Goal: Task Accomplishment & Management: Manage account settings

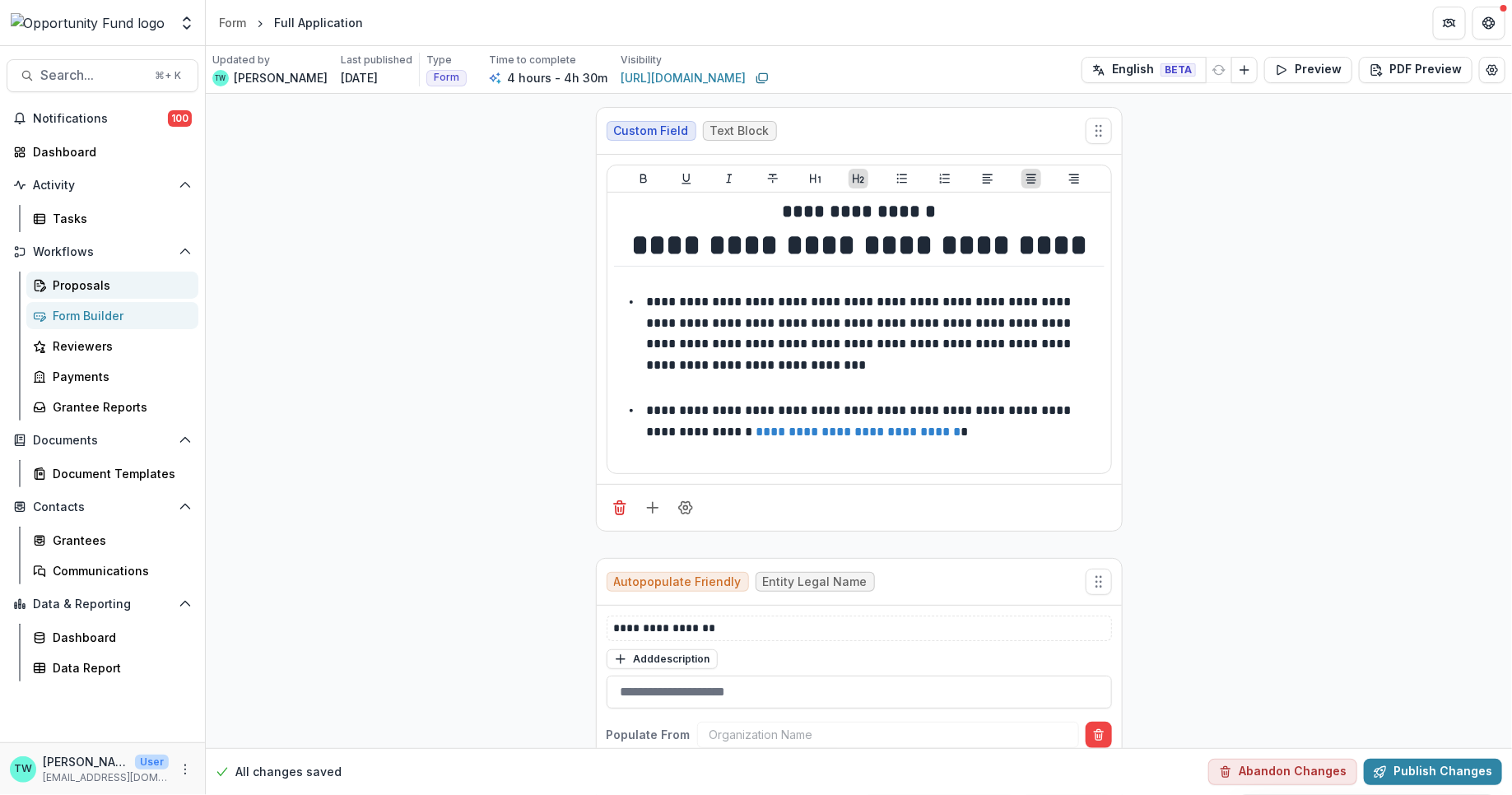
click at [67, 286] on div "Proposals" at bounding box center [118, 284] width 132 height 18
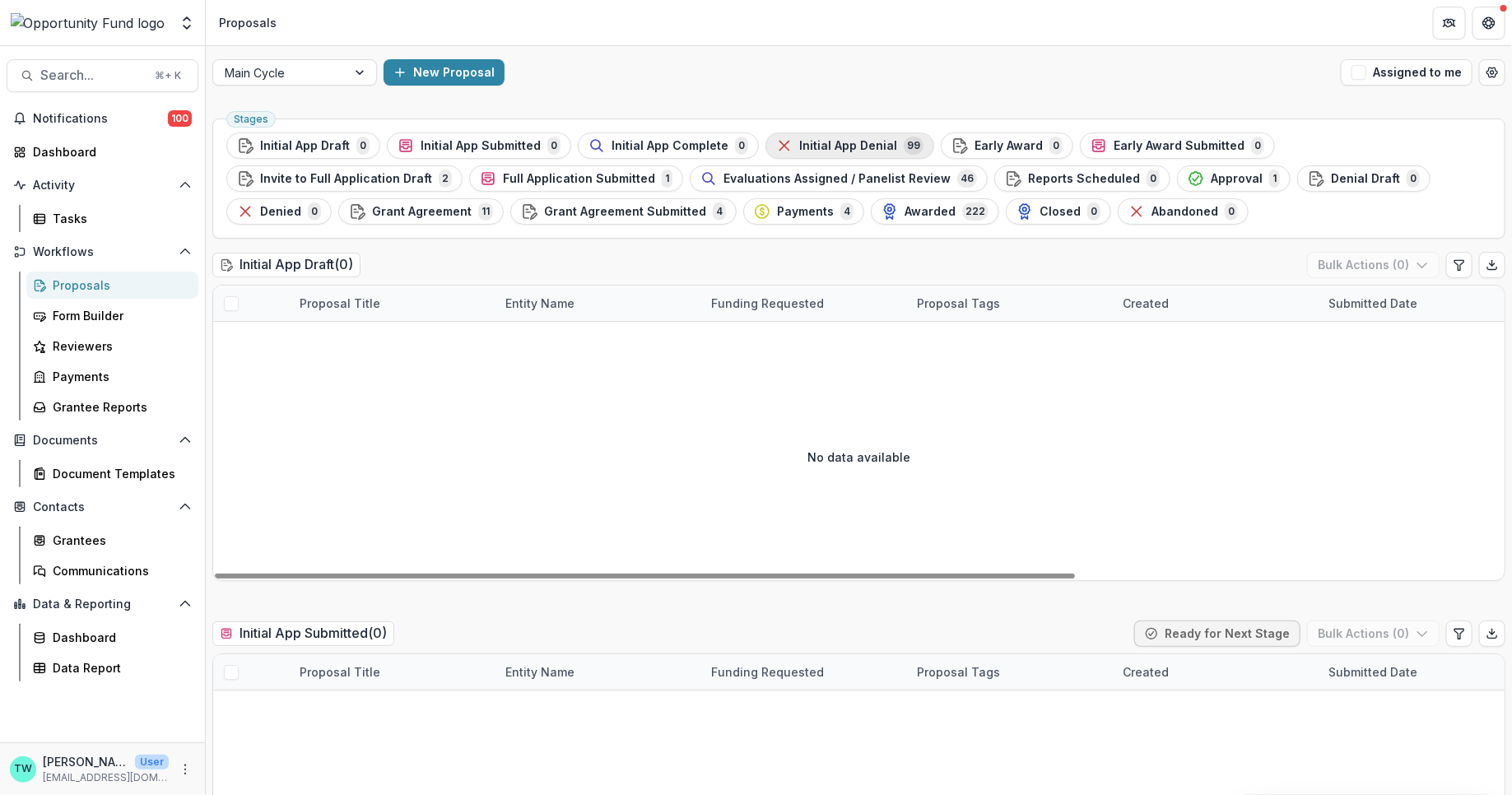
click at [824, 149] on span "Initial App Denial" at bounding box center [848, 146] width 98 height 14
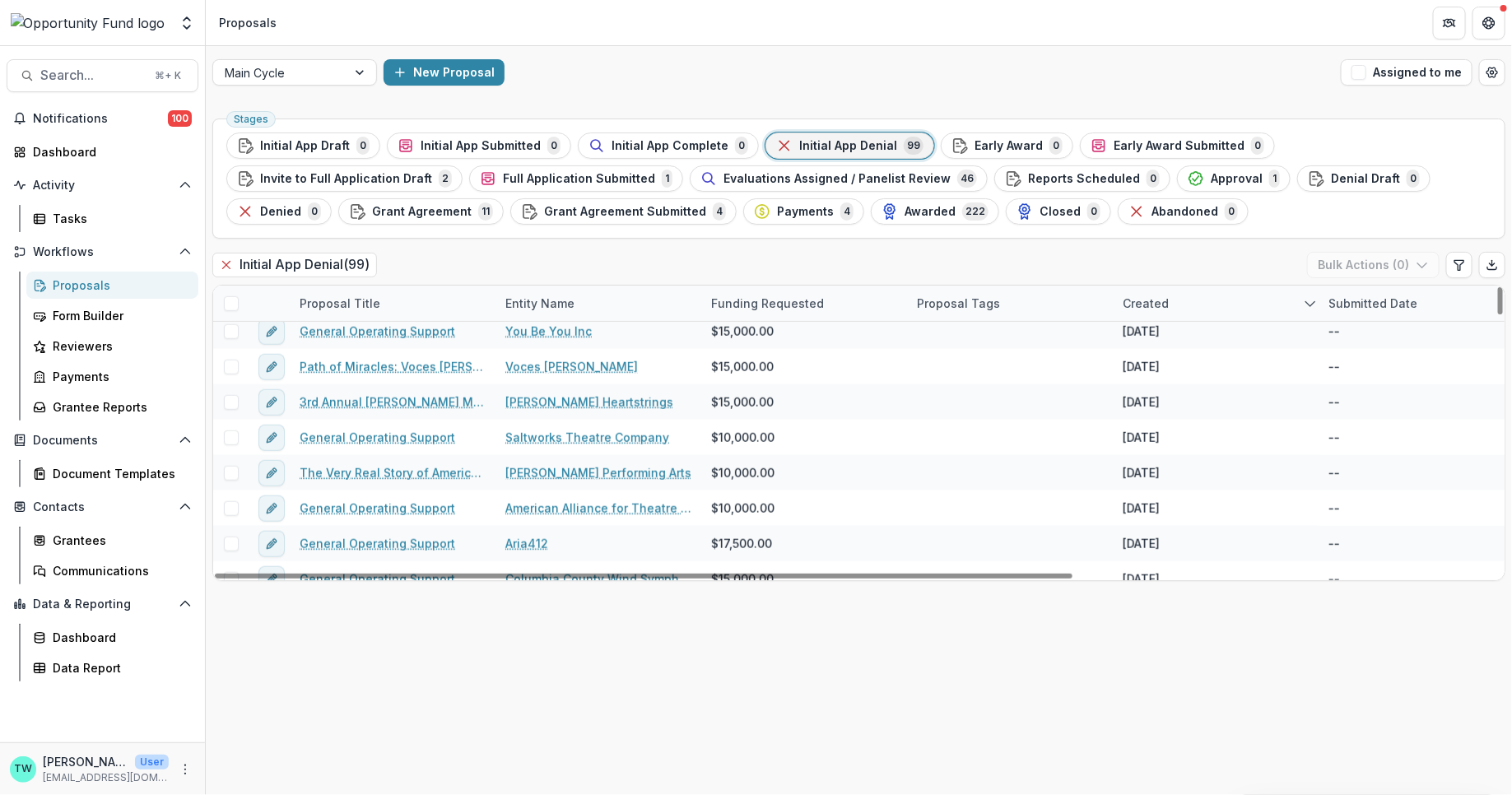
scroll to position [755, 0]
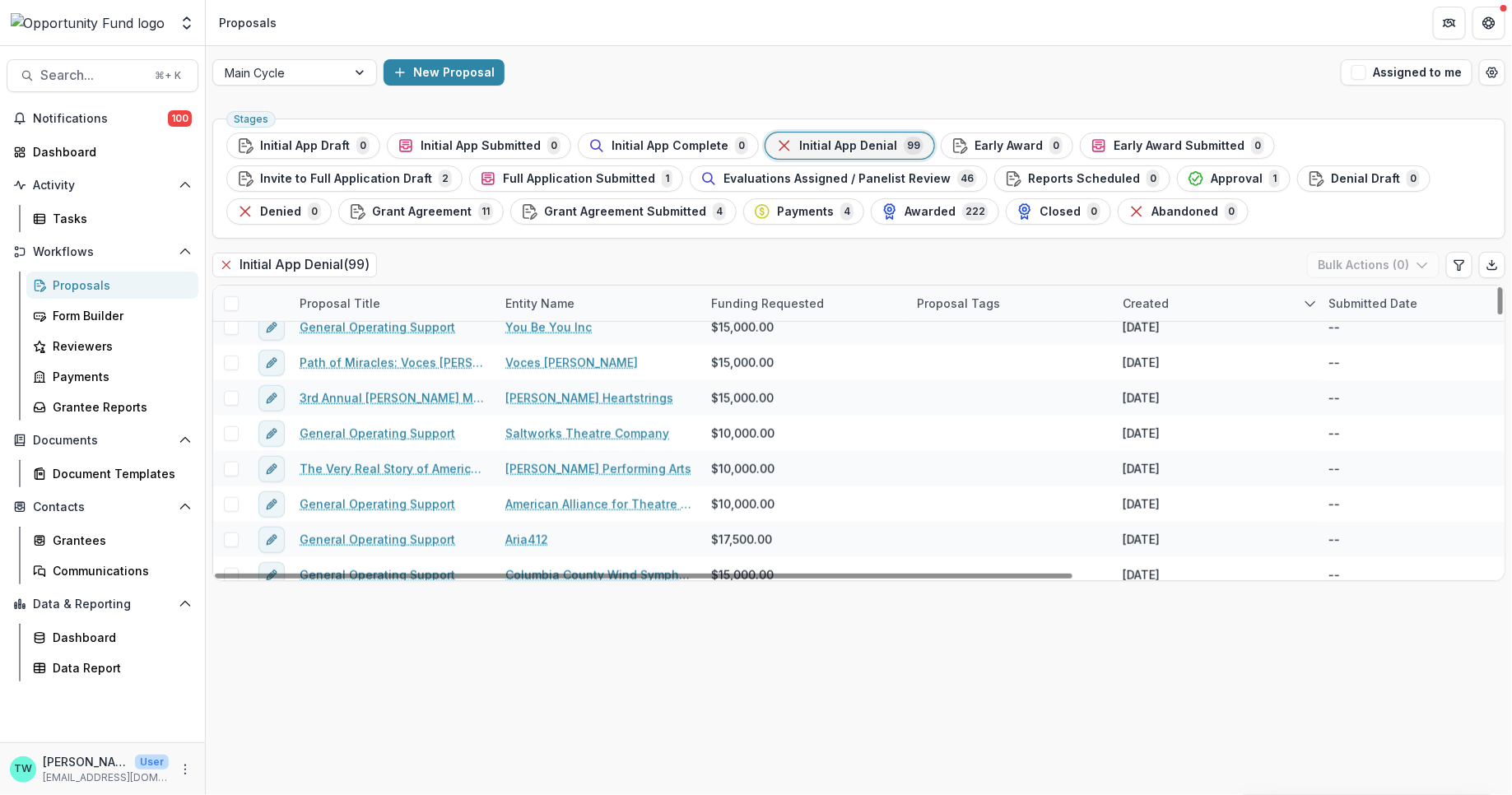
drag, startPoint x: 495, startPoint y: 298, endPoint x: 711, endPoint y: 299, distance: 216.0
click at [711, 299] on div "Proposal Title Entity Name Funding Requested Proposal Tags Created Submitted Da…" at bounding box center [1178, 303] width 1929 height 35
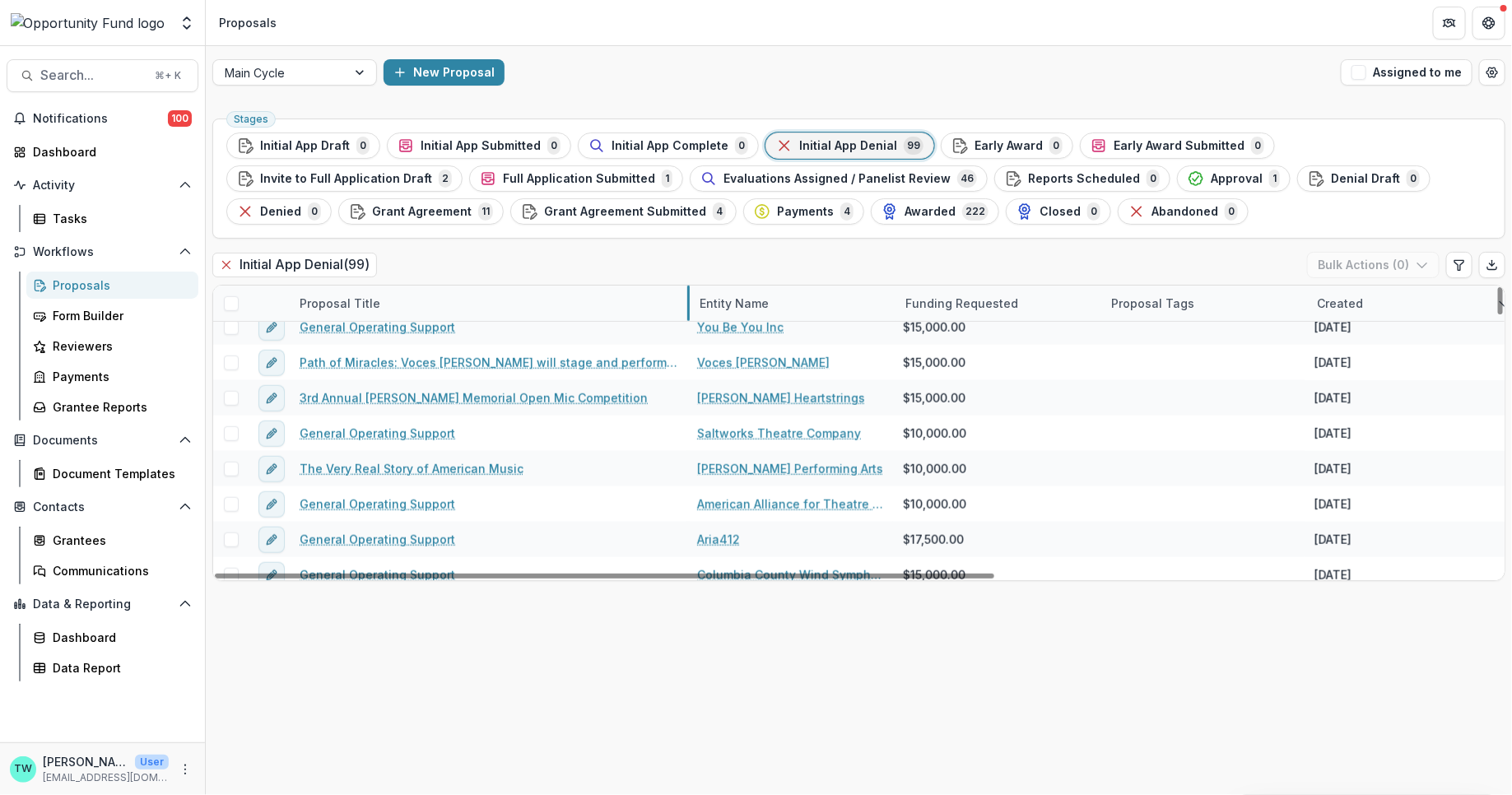
drag, startPoint x: 494, startPoint y: 300, endPoint x: 696, endPoint y: 289, distance: 202.3
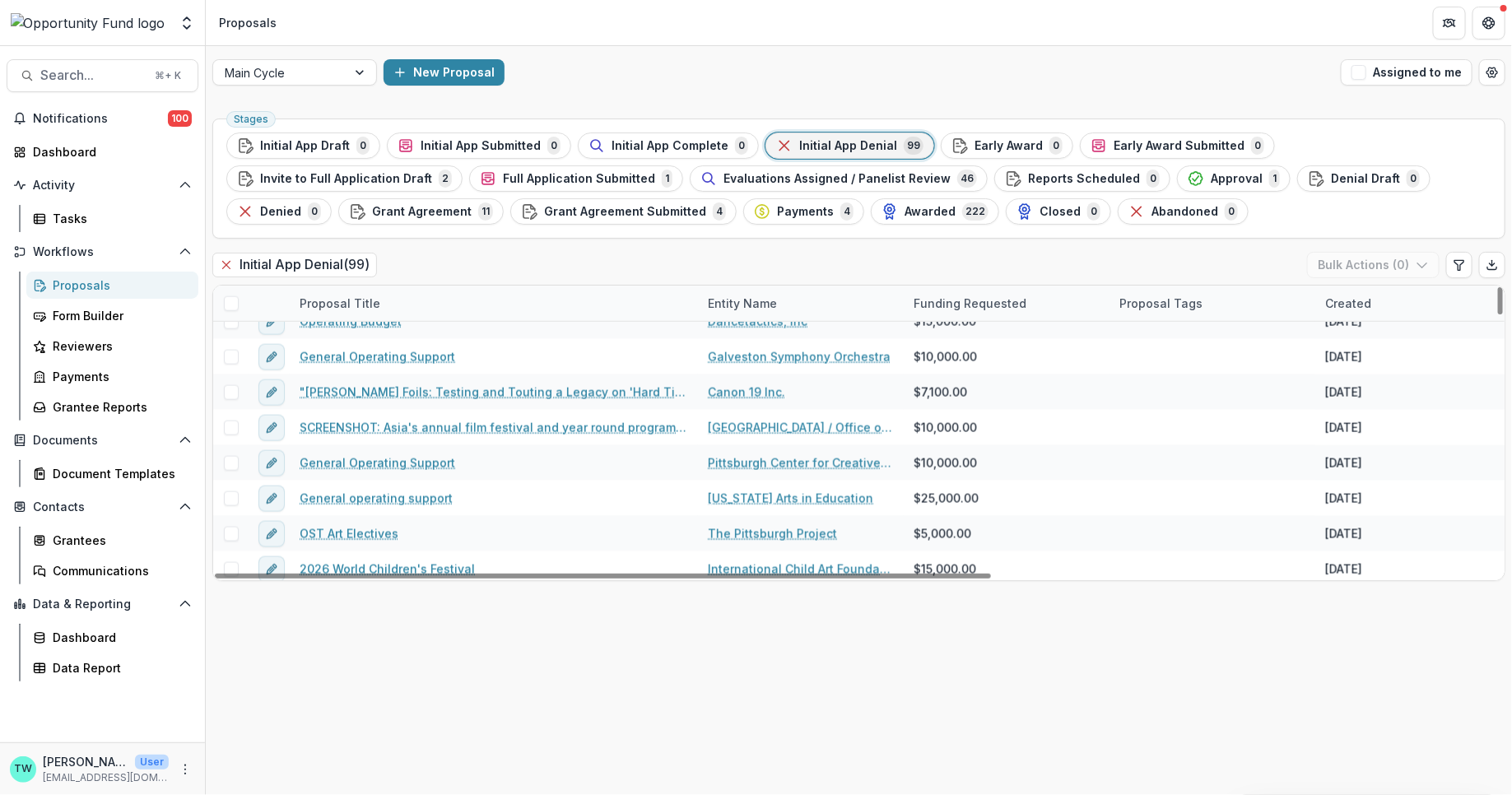
scroll to position [1117, 0]
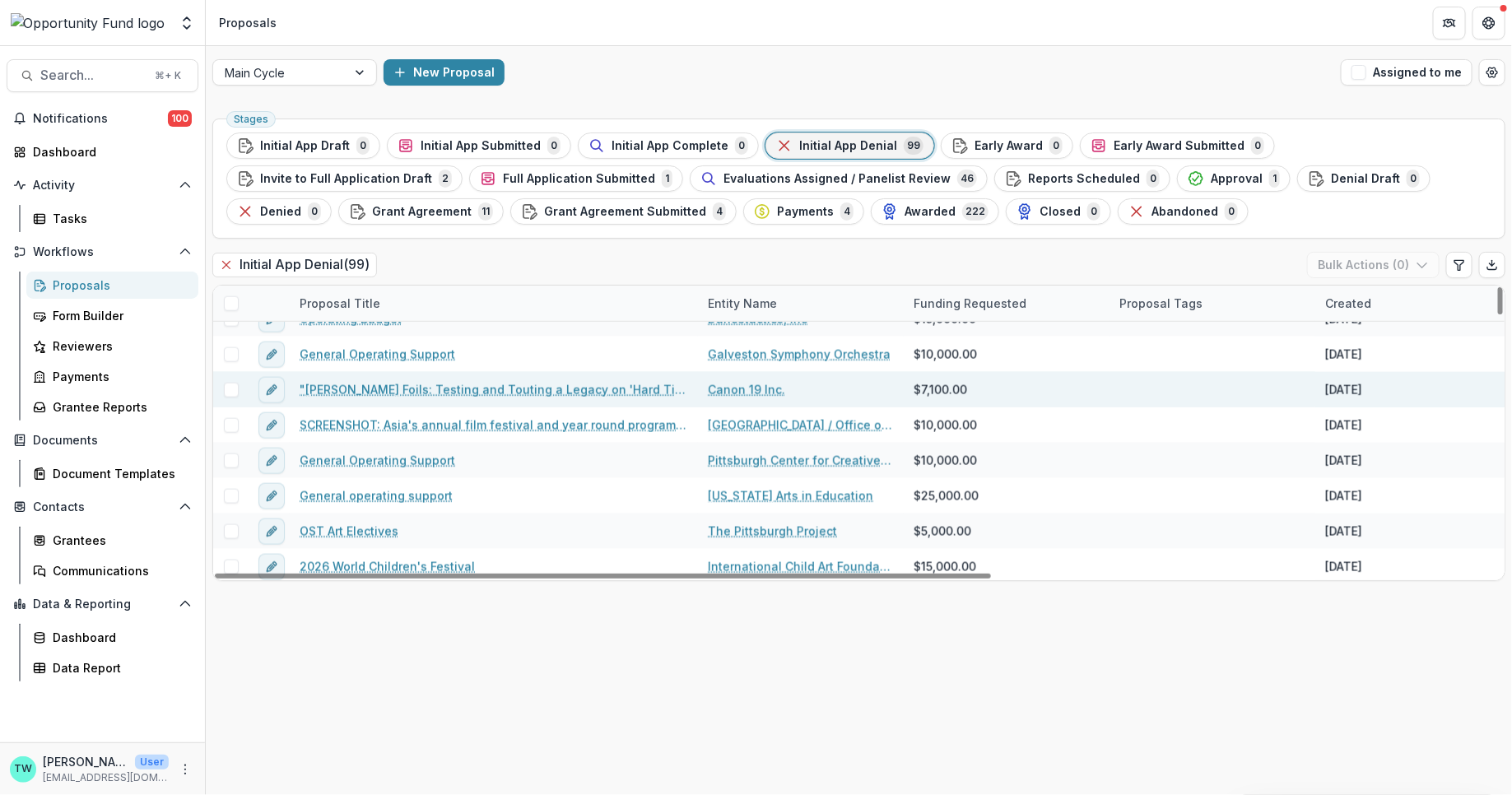
click at [501, 384] on link ""[PERSON_NAME] Foils: Testing and Touting a Legacy on 'Hard Times'"" at bounding box center [493, 390] width 389 height 18
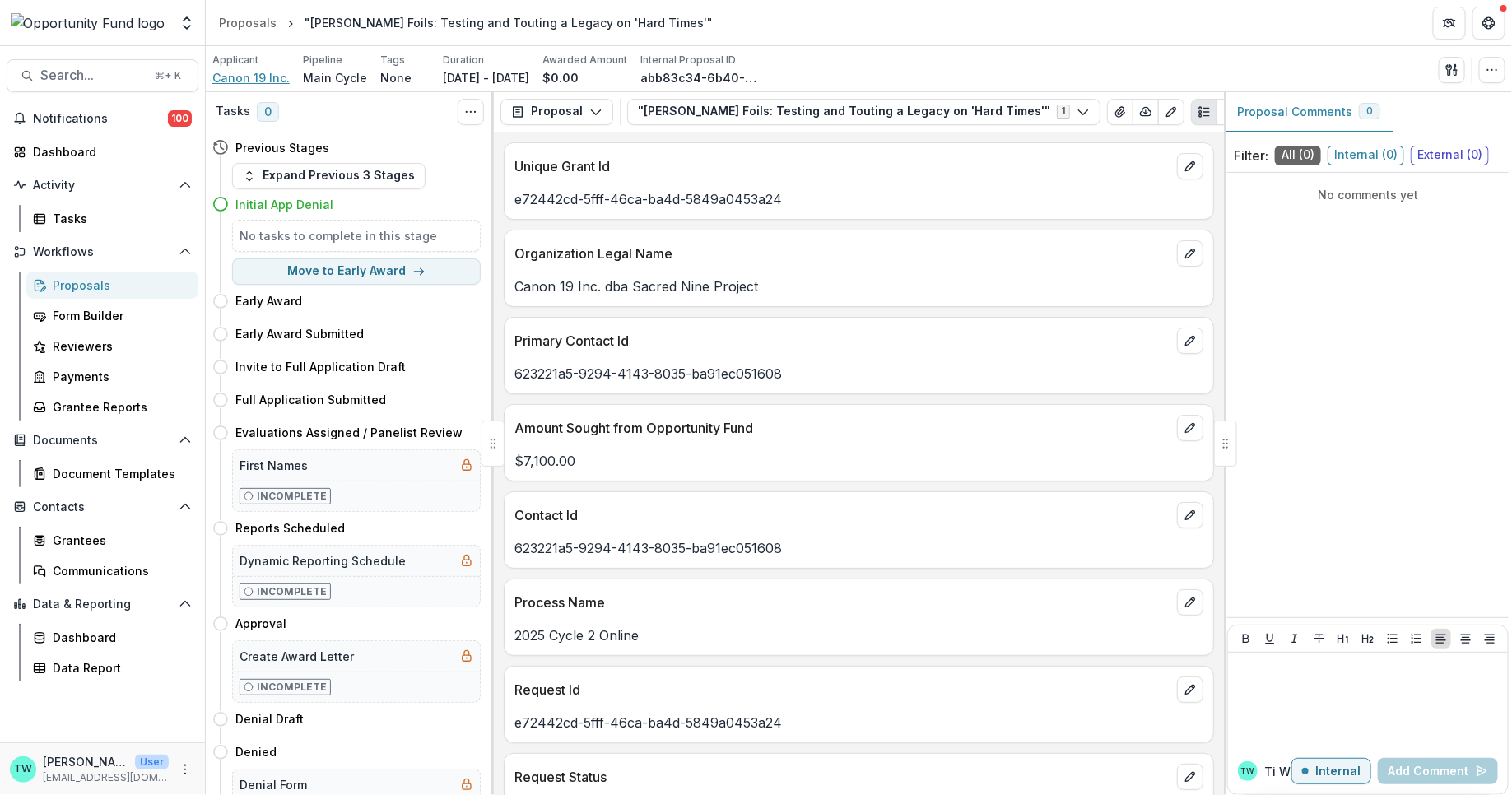
click at [230, 79] on span "Canon 19 Inc." at bounding box center [251, 78] width 78 height 18
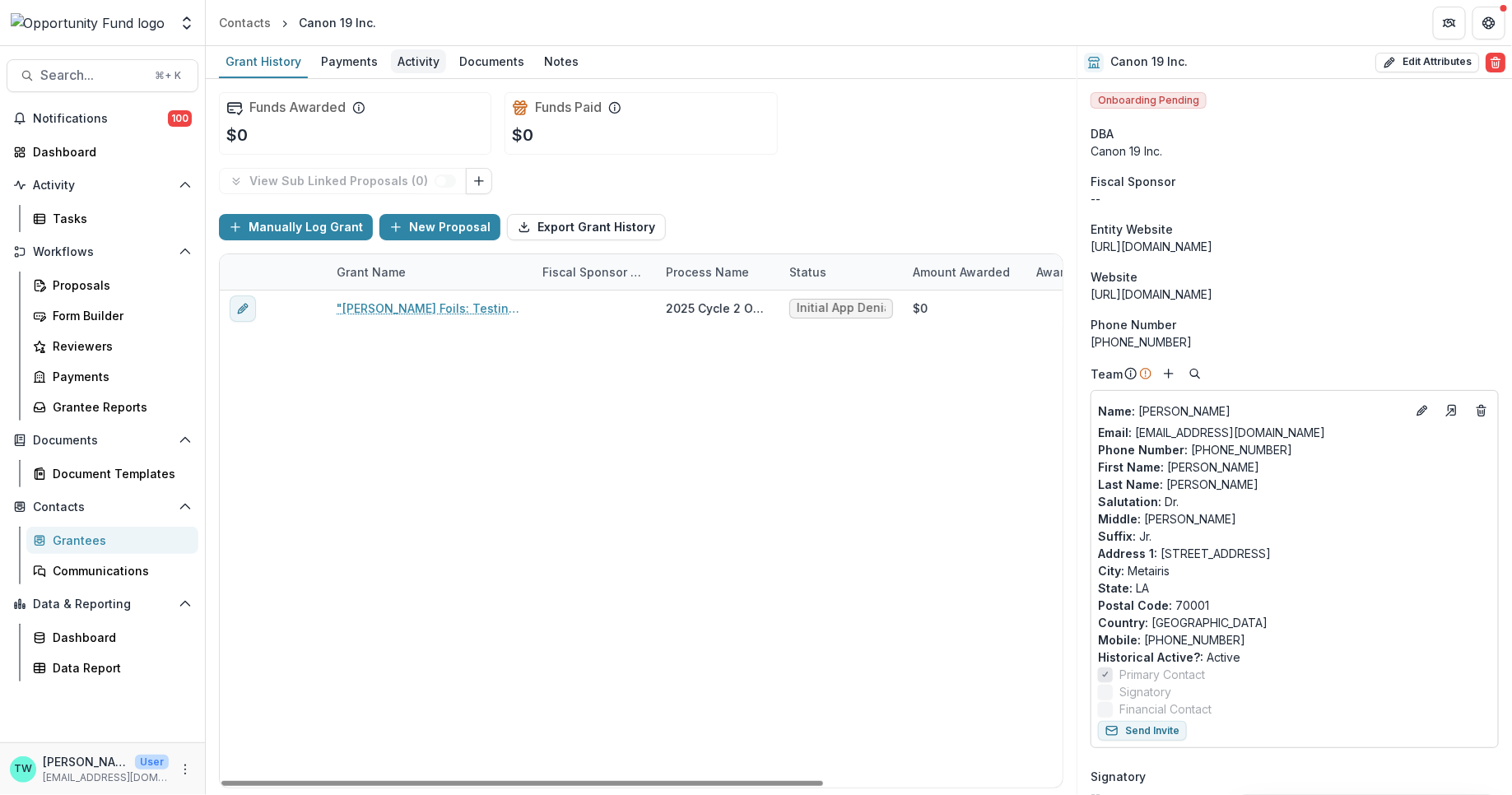
click at [417, 60] on div "Activity" at bounding box center [418, 61] width 55 height 24
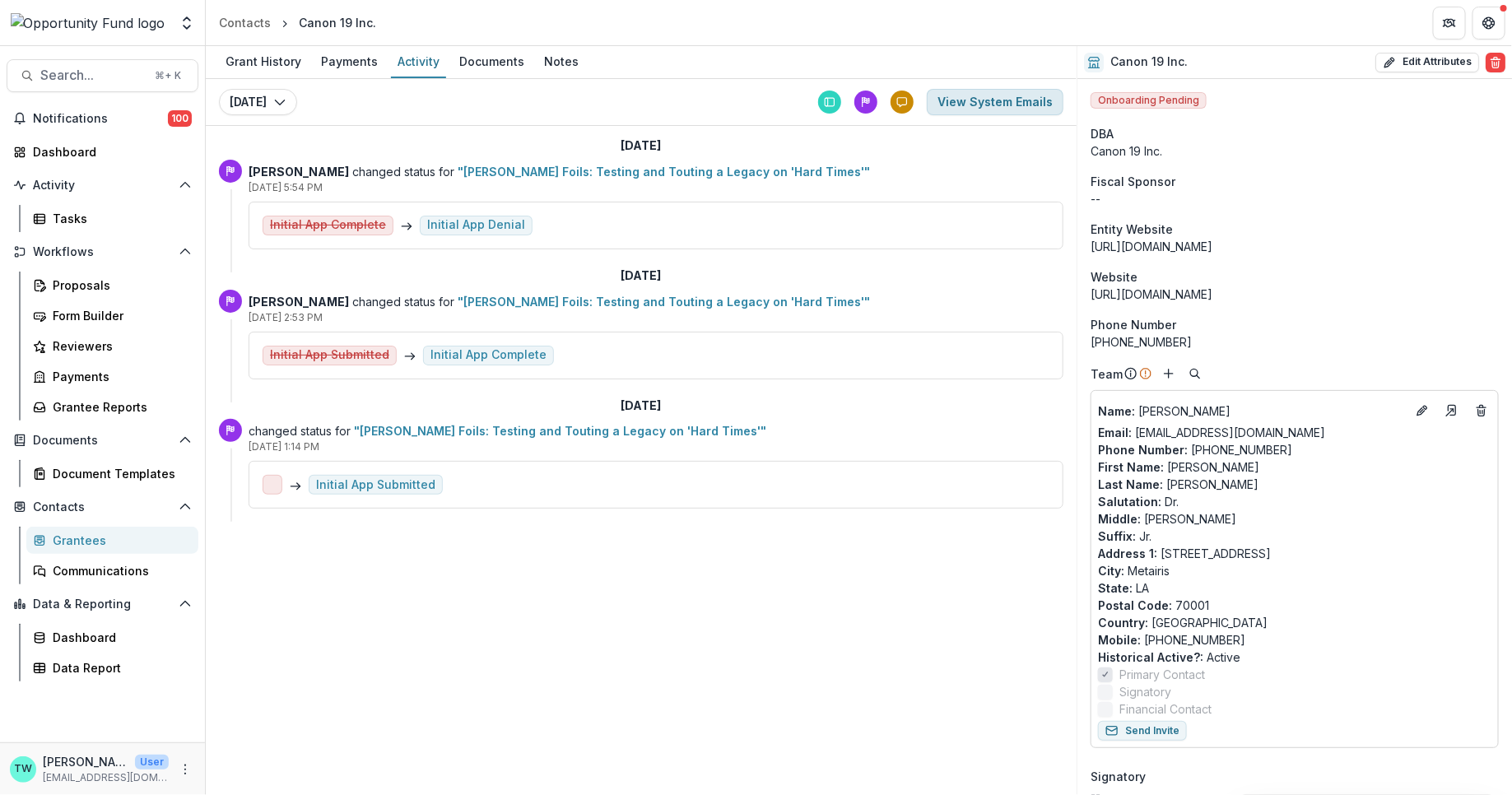
click at [954, 96] on button "View System Emails" at bounding box center [995, 102] width 137 height 27
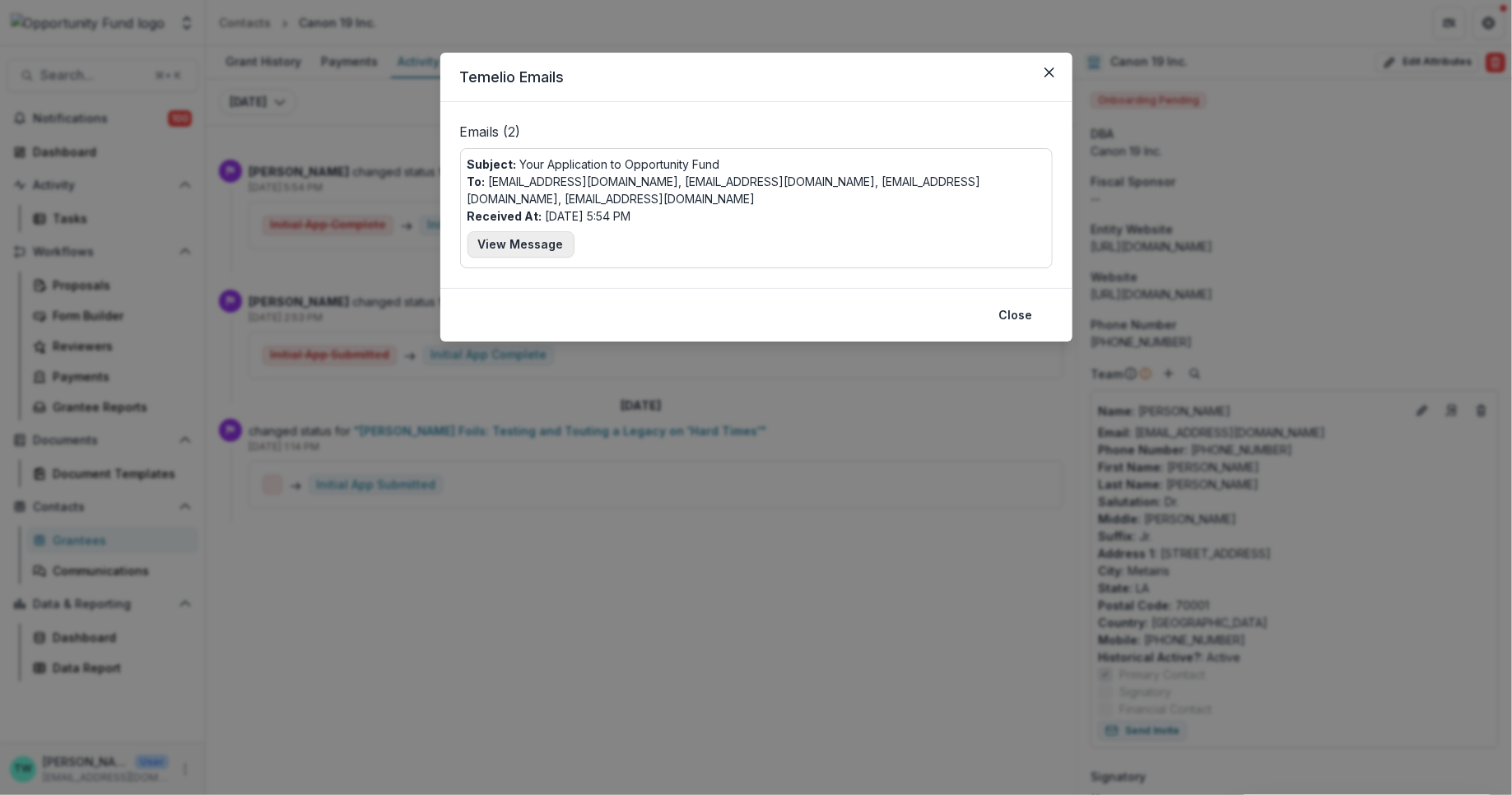
click at [538, 247] on button "View Message" at bounding box center [521, 244] width 107 height 27
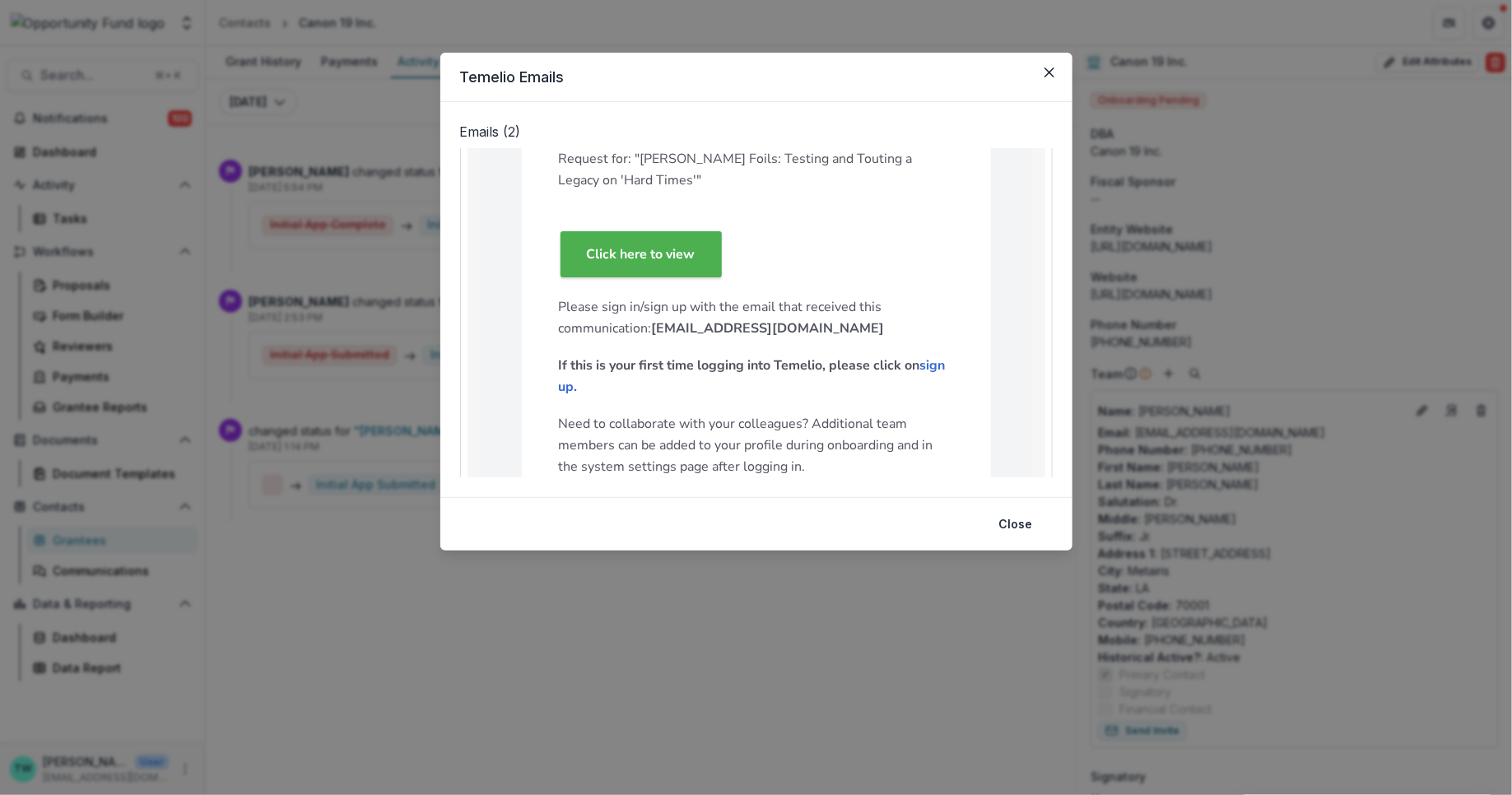
scroll to position [1208, 0]
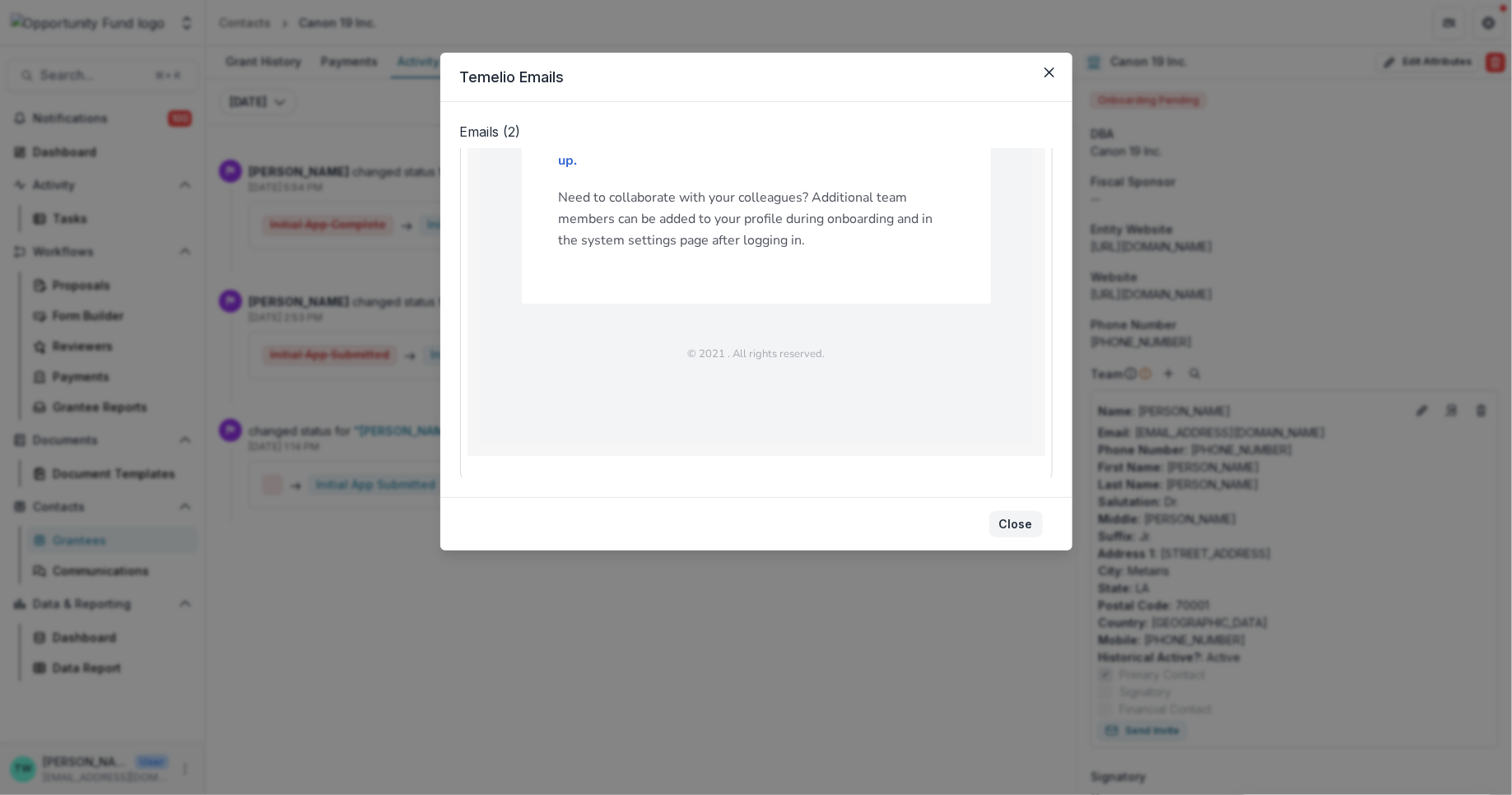
click at [1022, 525] on button "Close" at bounding box center [1016, 524] width 54 height 27
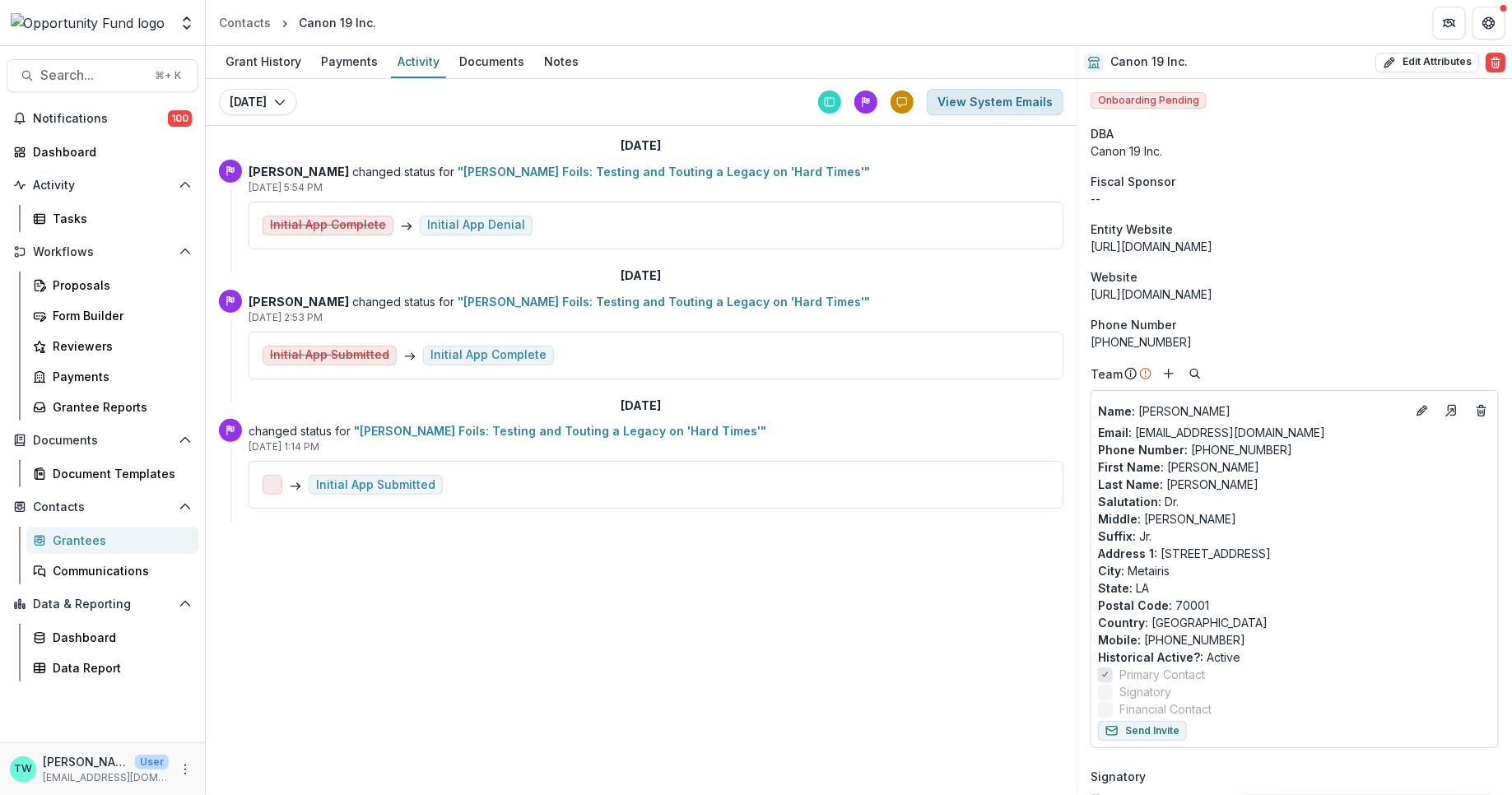
click at [983, 102] on button "View System Emails" at bounding box center [995, 102] width 137 height 27
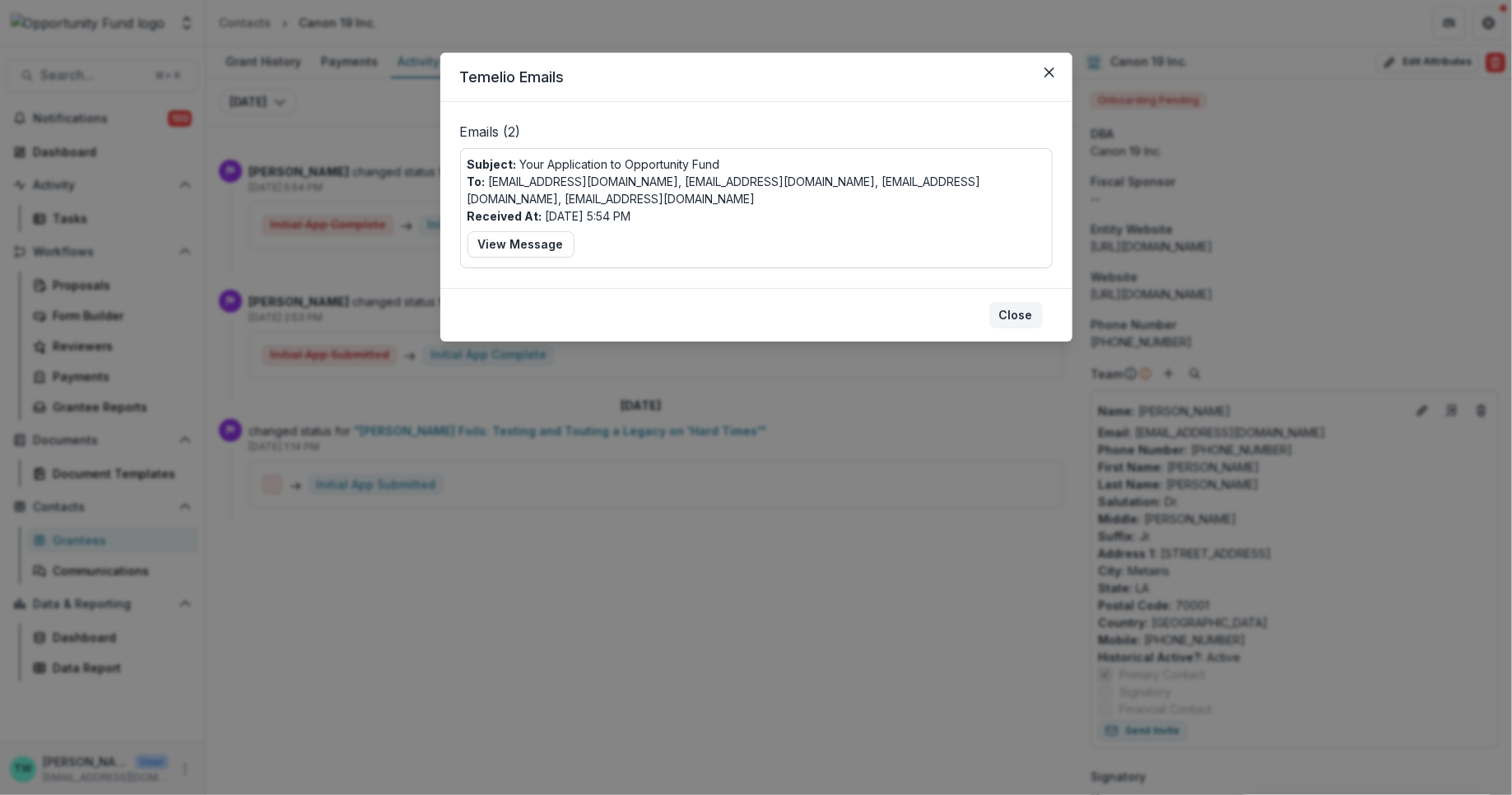
click at [1010, 303] on button "Close" at bounding box center [1016, 315] width 54 height 27
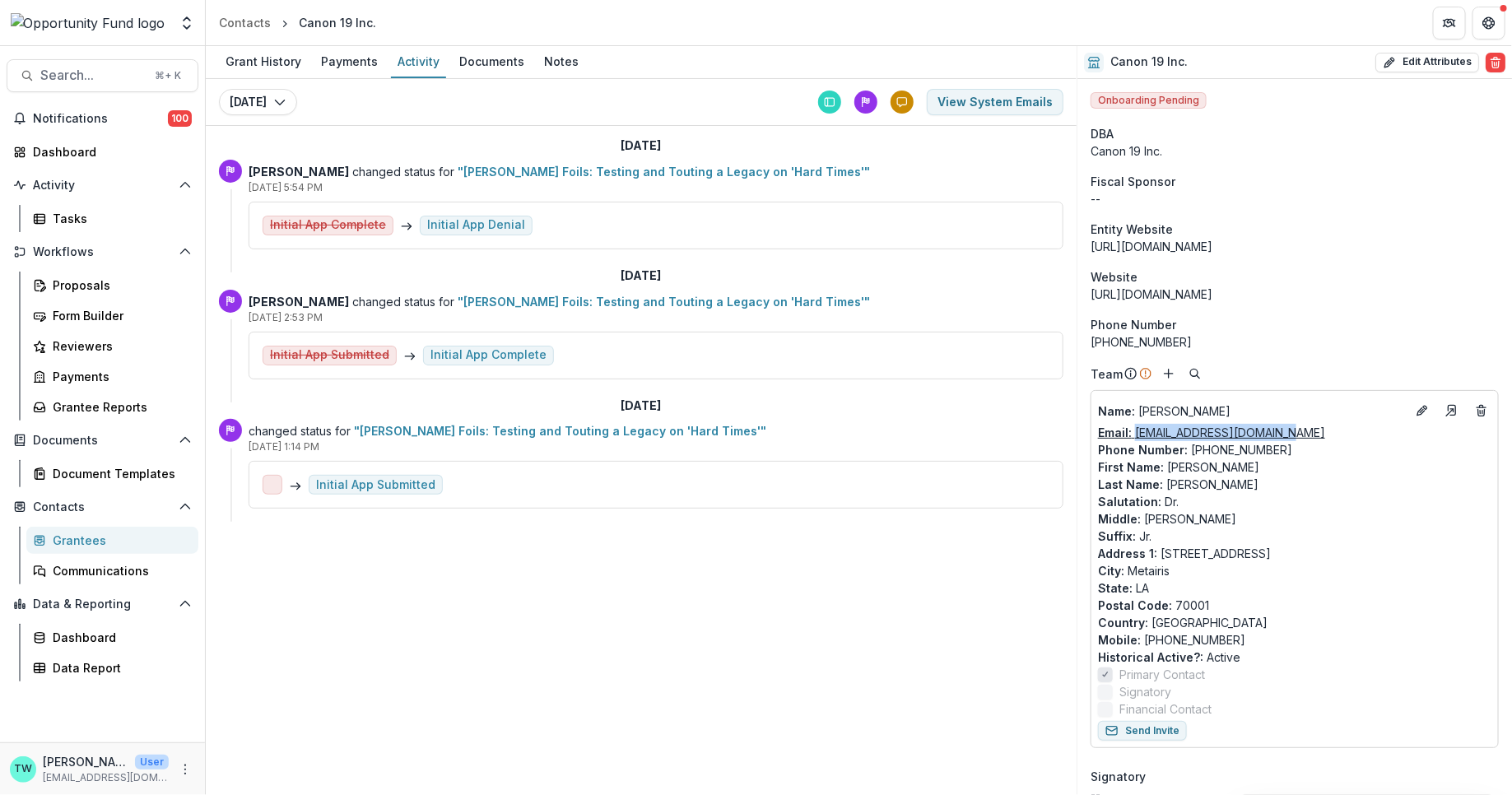
drag, startPoint x: 1297, startPoint y: 429, endPoint x: 1136, endPoint y: 435, distance: 161.1
click at [1136, 435] on div "Email: [EMAIL_ADDRESS][DOMAIN_NAME]" at bounding box center [1295, 432] width 393 height 18
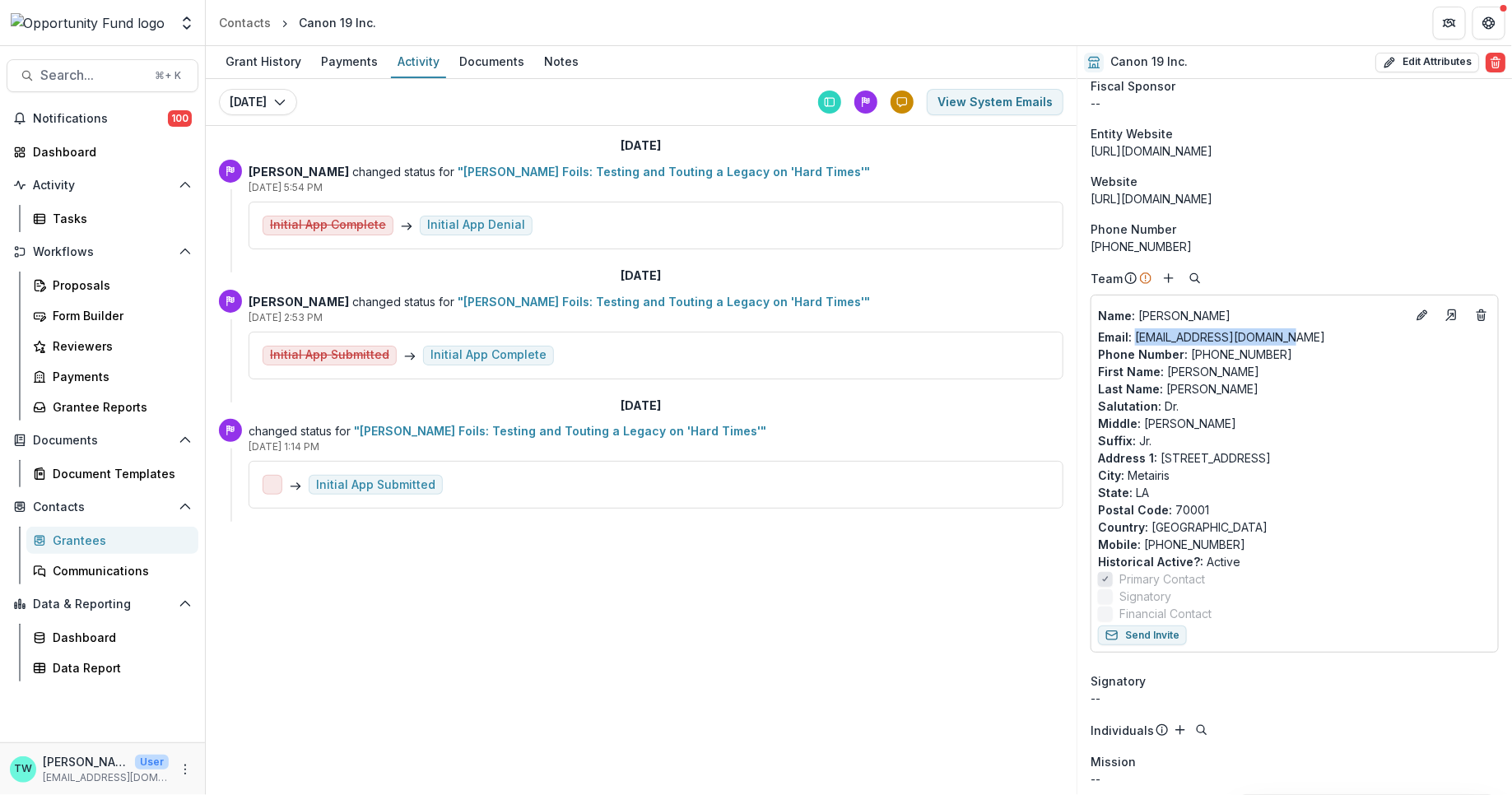
scroll to position [93, 0]
click at [1420, 315] on icon "Edit" at bounding box center [1422, 318] width 13 height 13
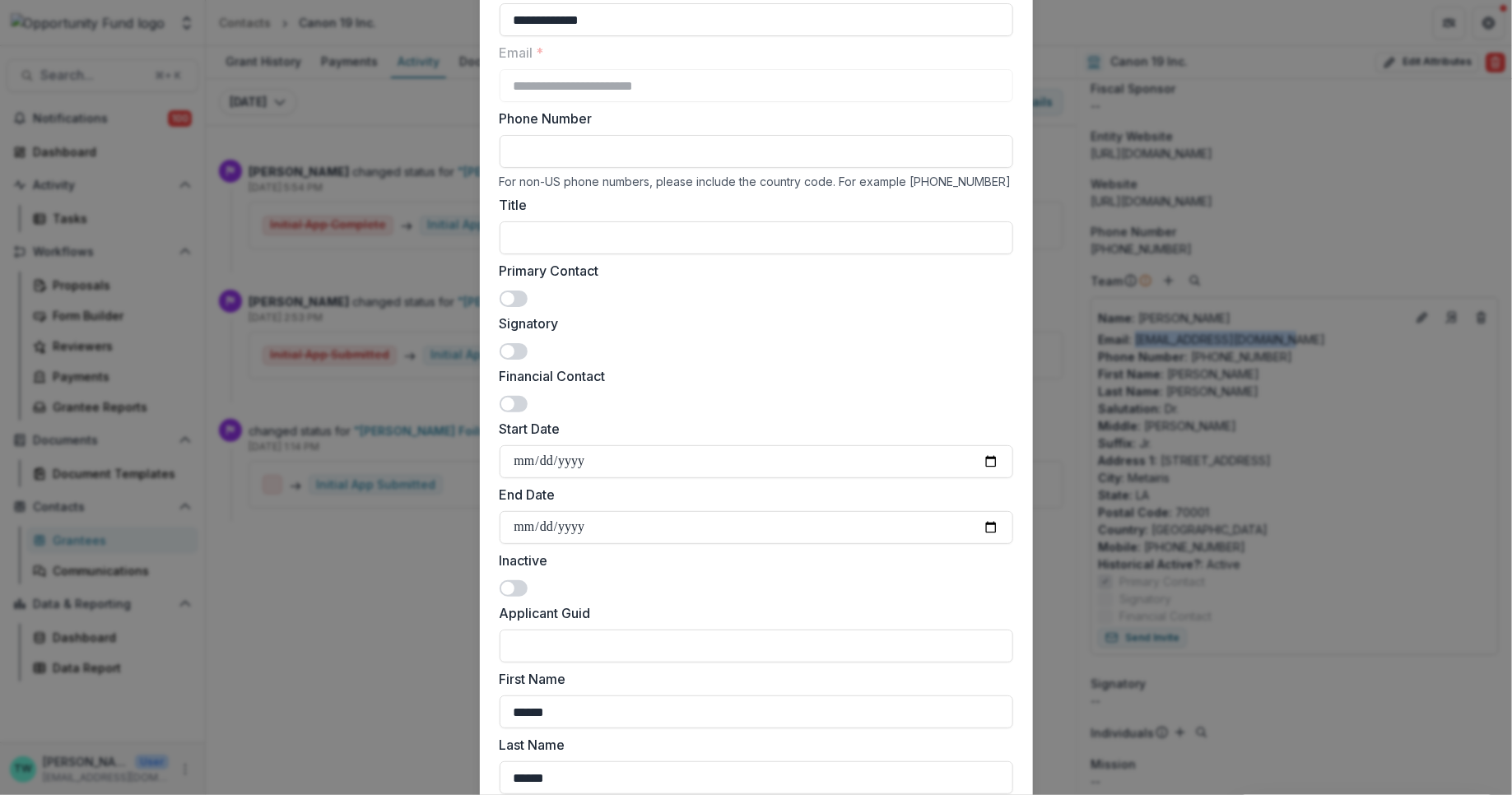
scroll to position [0, 0]
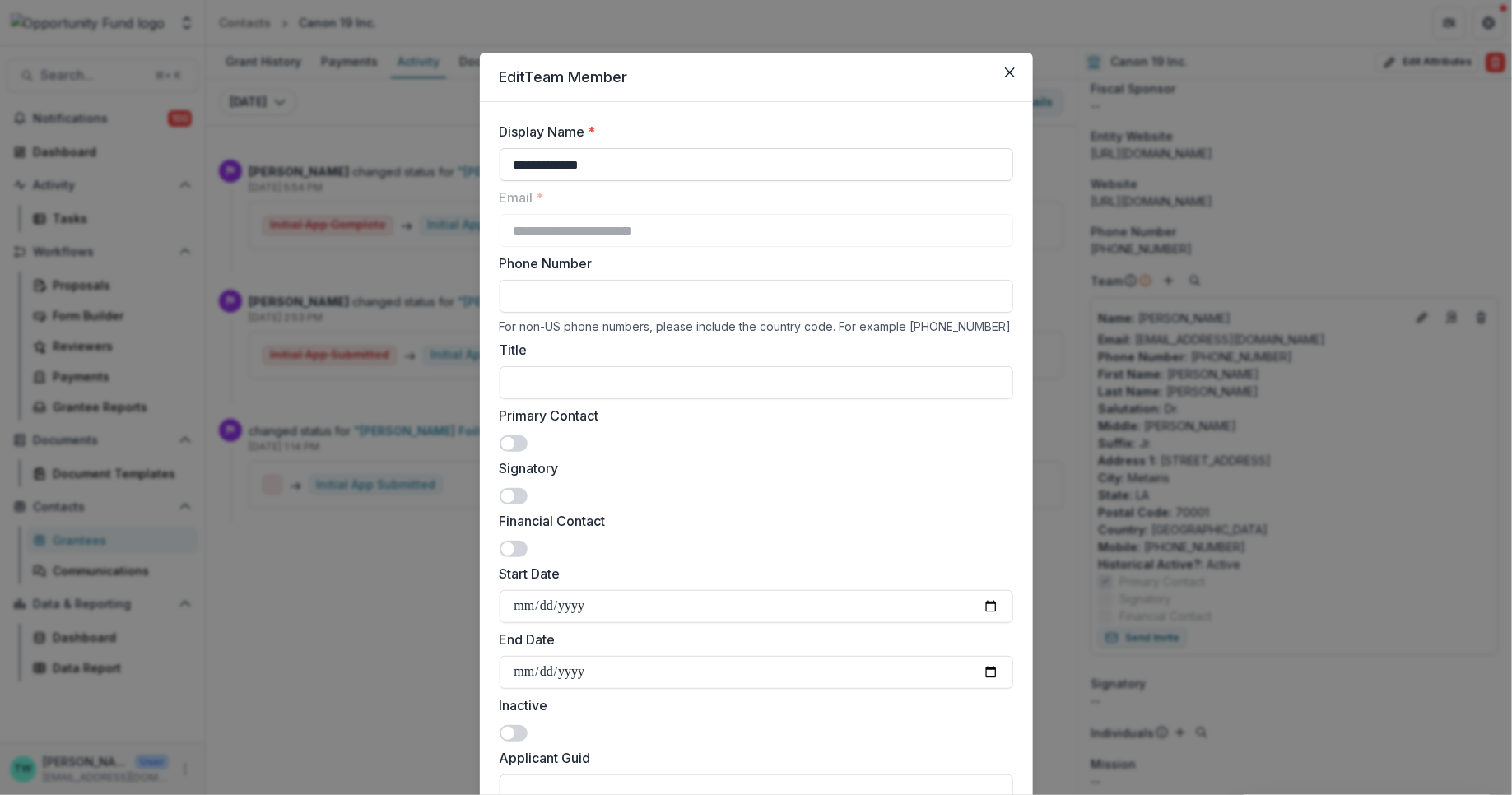
drag, startPoint x: 548, startPoint y: 164, endPoint x: 519, endPoint y: 165, distance: 29.0
click at [519, 165] on input "**********" at bounding box center [756, 164] width 514 height 33
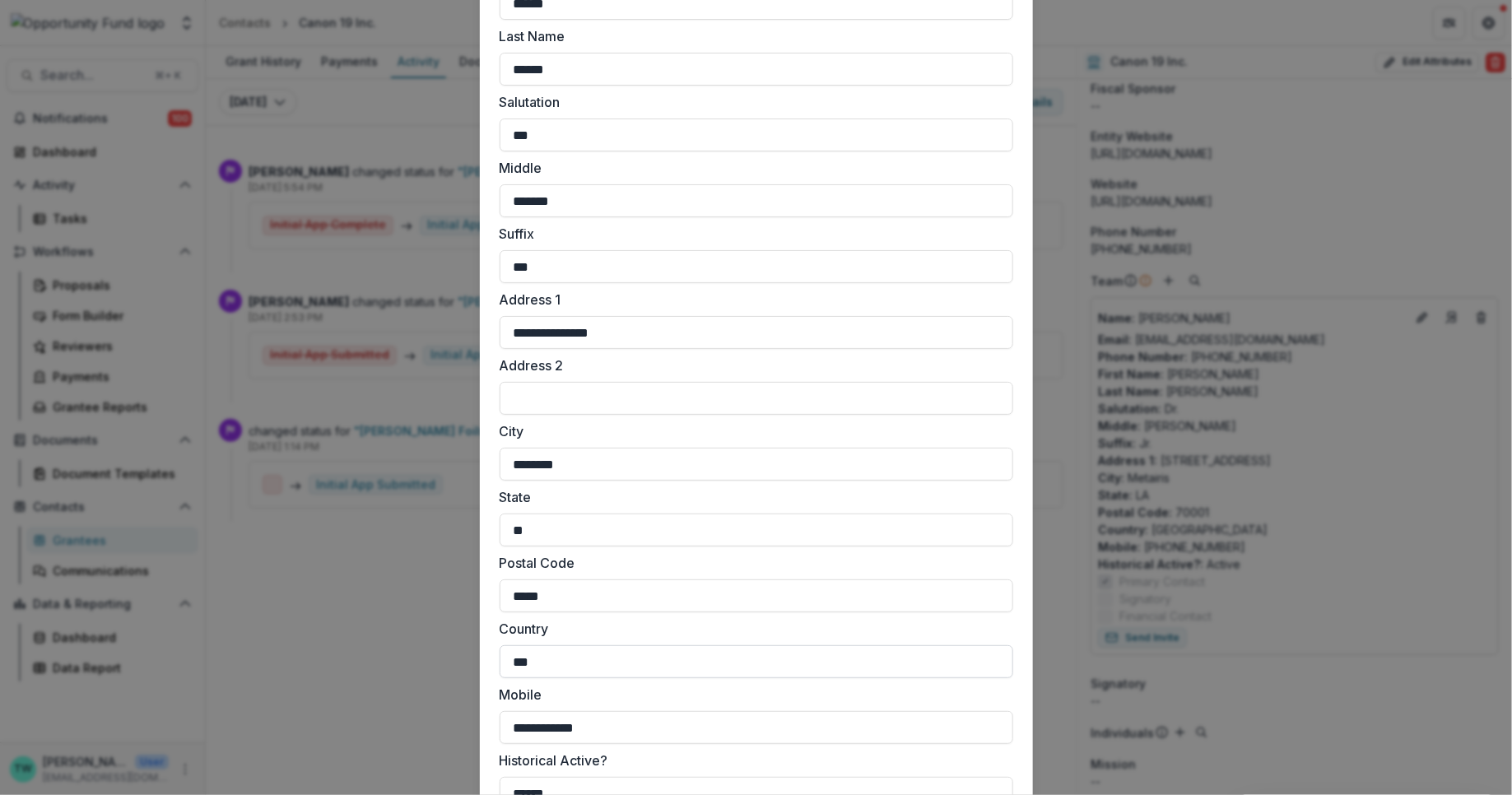
scroll to position [1124, 0]
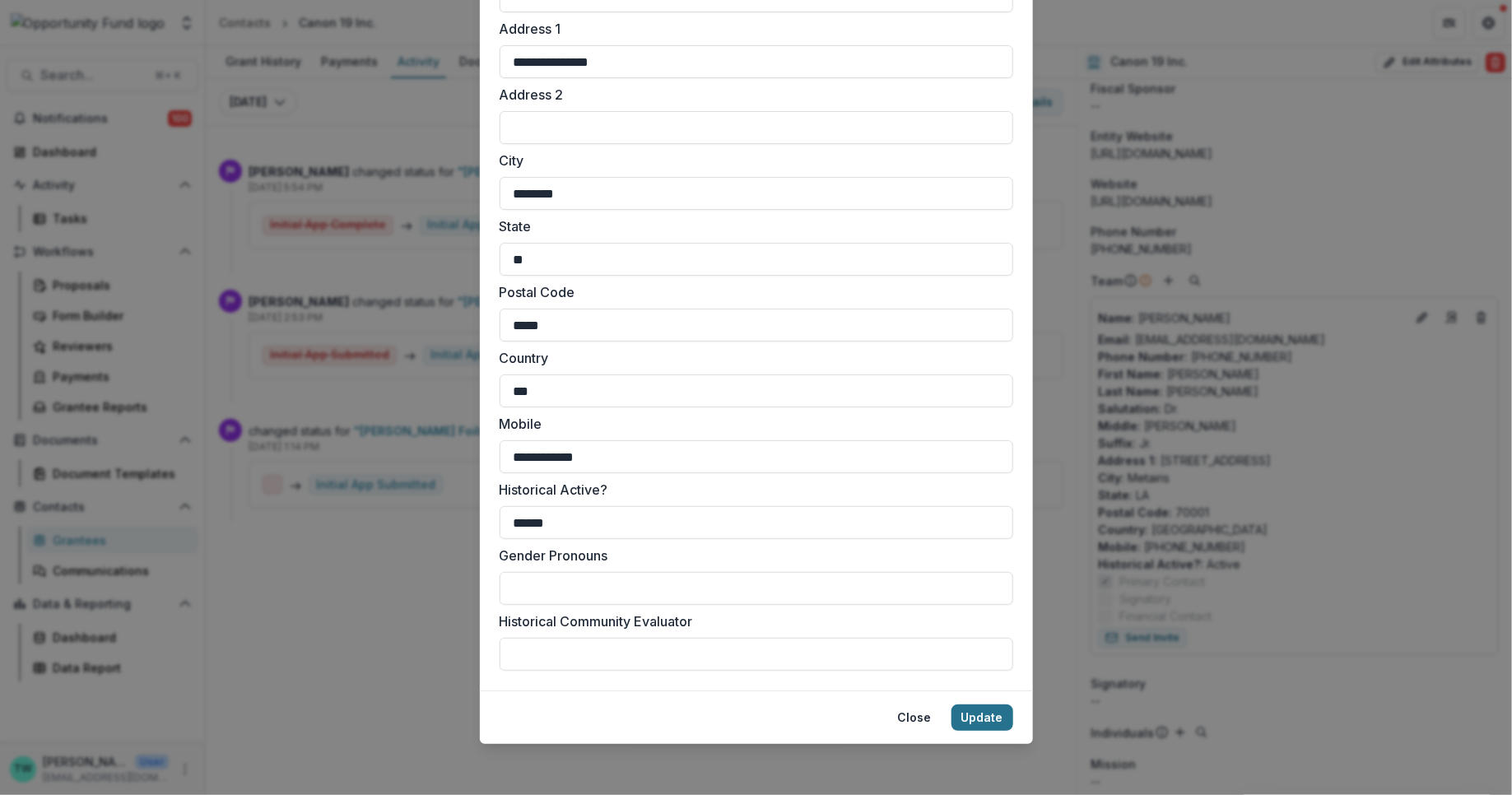
type input "**********"
click at [987, 721] on button "Update" at bounding box center [982, 717] width 62 height 27
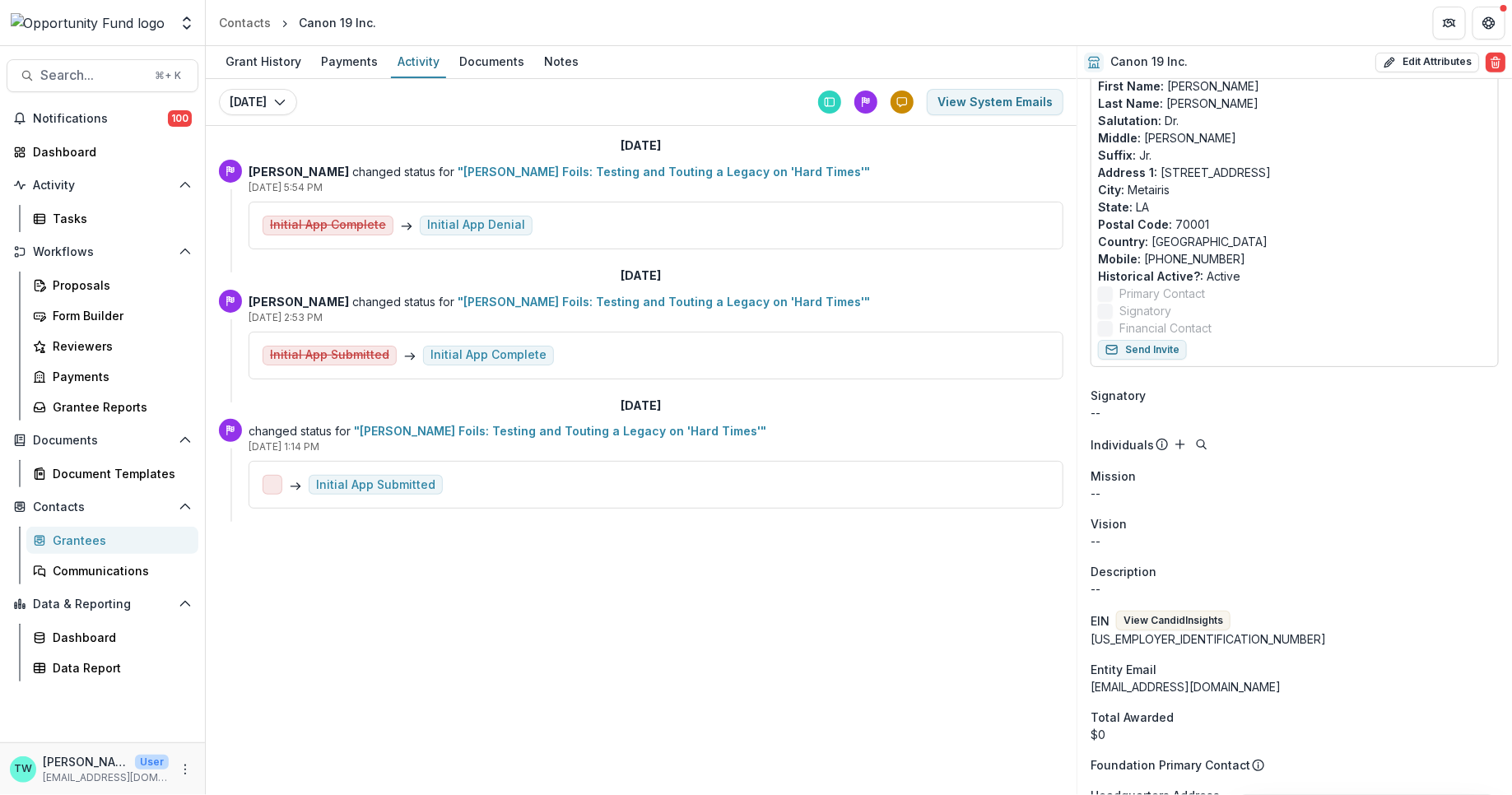
scroll to position [18, 0]
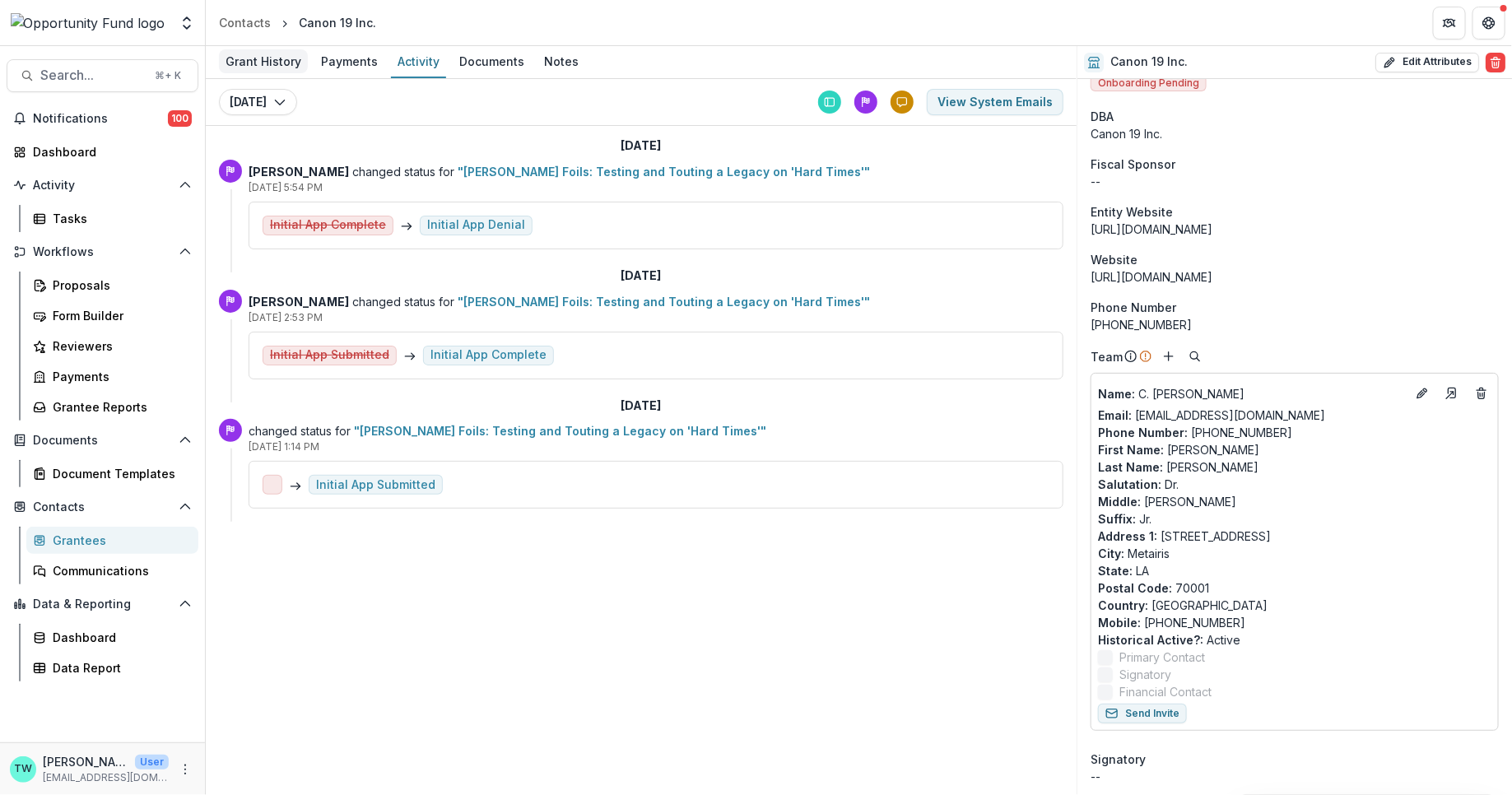
click at [260, 63] on div "Grant History" at bounding box center [263, 61] width 89 height 24
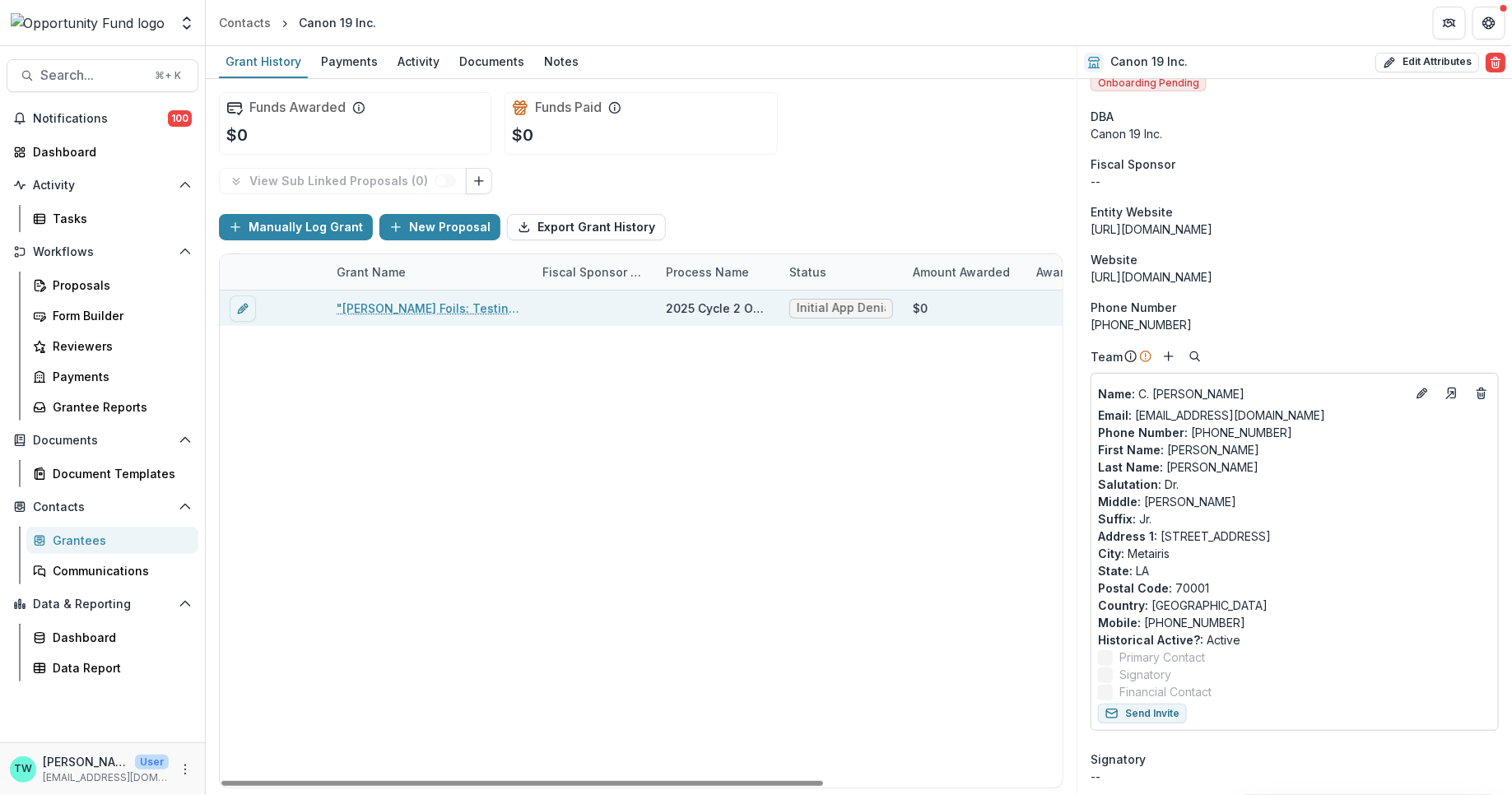
click at [434, 312] on link ""[PERSON_NAME] Foils: Testing and Touting a Legacy on 'Hard Times'"" at bounding box center [429, 307] width 186 height 18
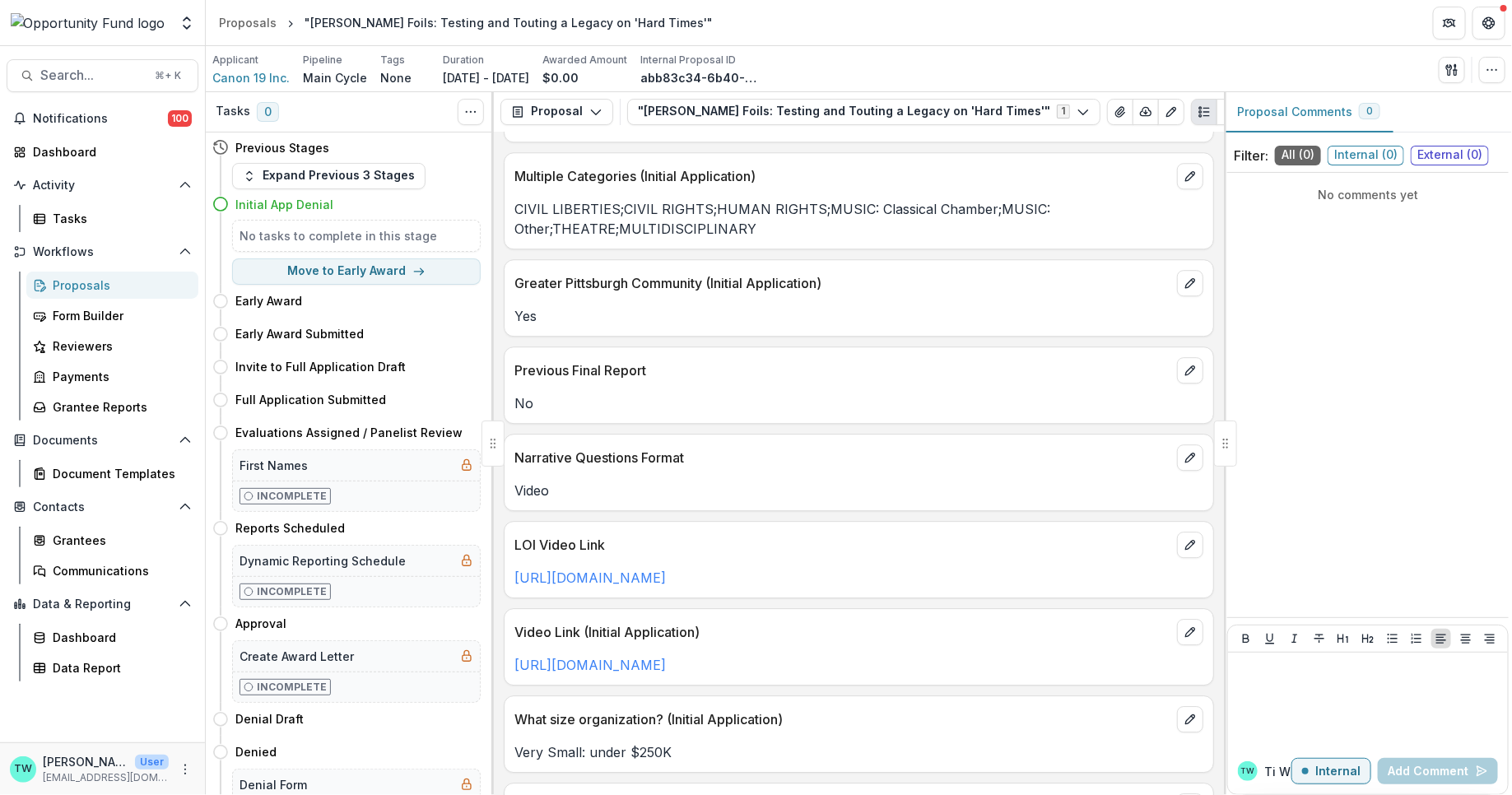
scroll to position [2214, 0]
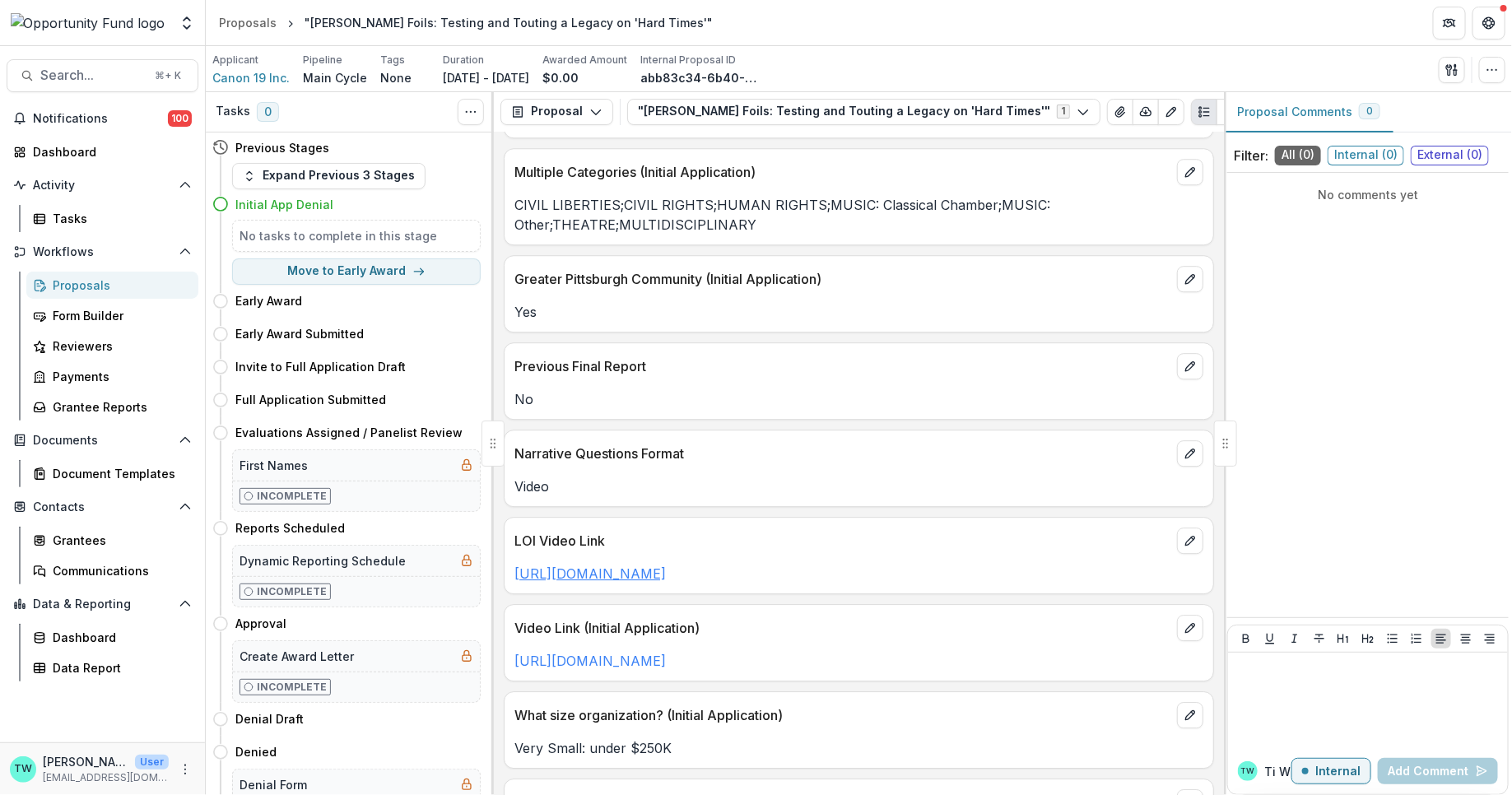
click at [666, 565] on link "[URL][DOMAIN_NAME]" at bounding box center [590, 573] width 151 height 17
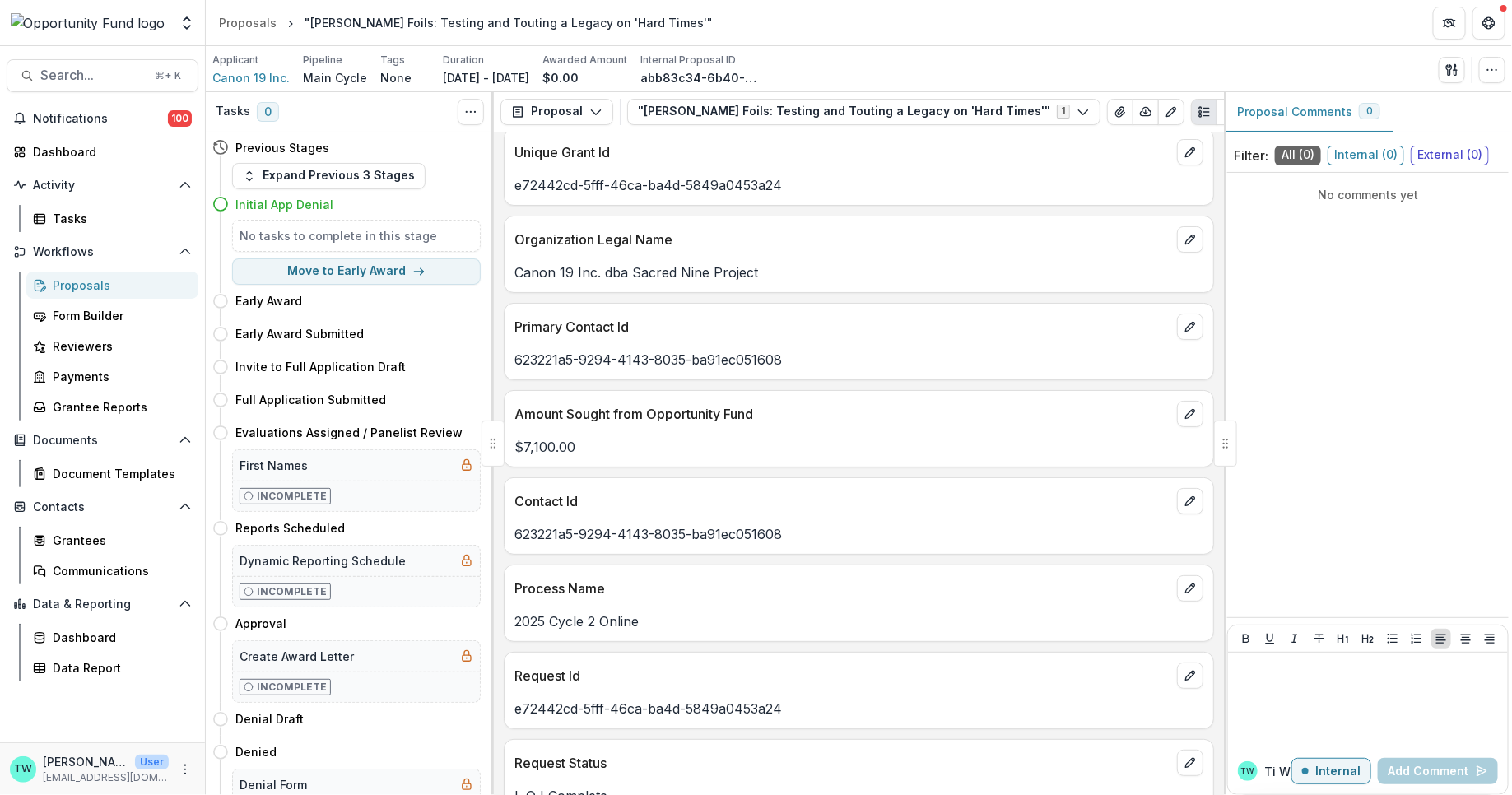
scroll to position [0, 0]
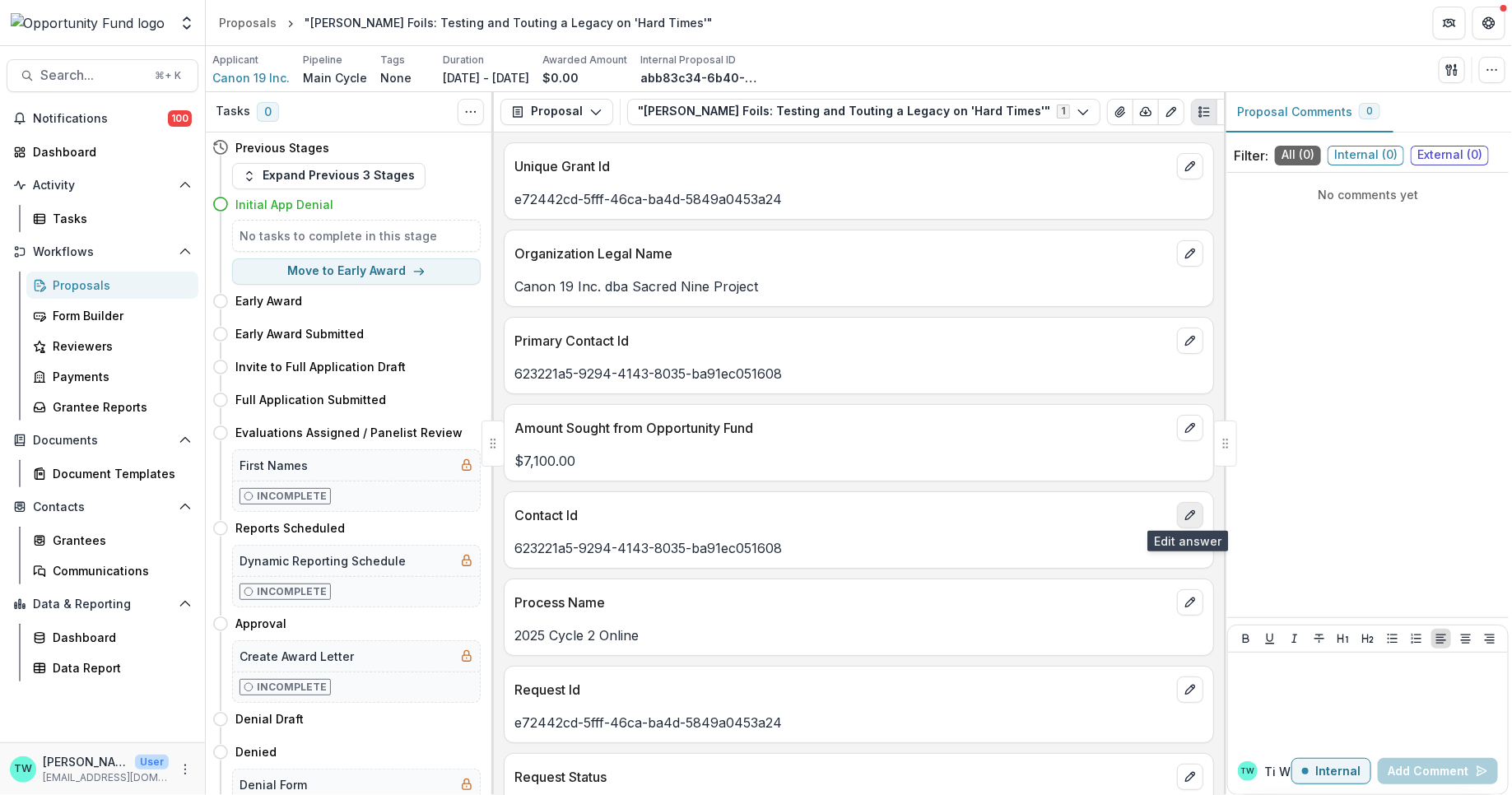
click at [1187, 513] on icon "edit" at bounding box center [1191, 515] width 13 height 13
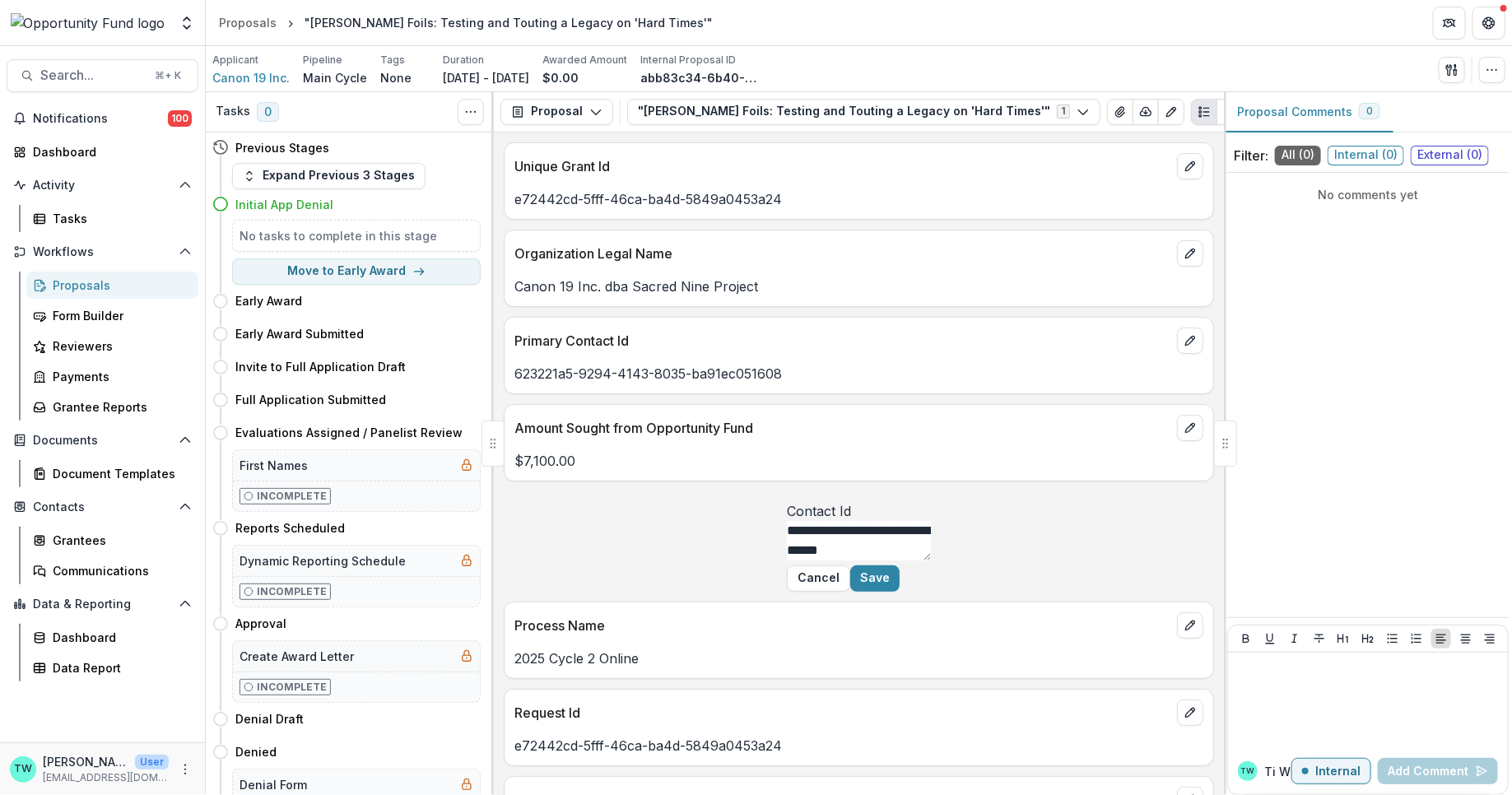
click at [931, 513] on label "Contact Id" at bounding box center [859, 511] width 144 height 19
click at [931, 521] on textarea "**********" at bounding box center [859, 540] width 144 height 40
click at [851, 592] on button "Cancel" at bounding box center [818, 578] width 64 height 27
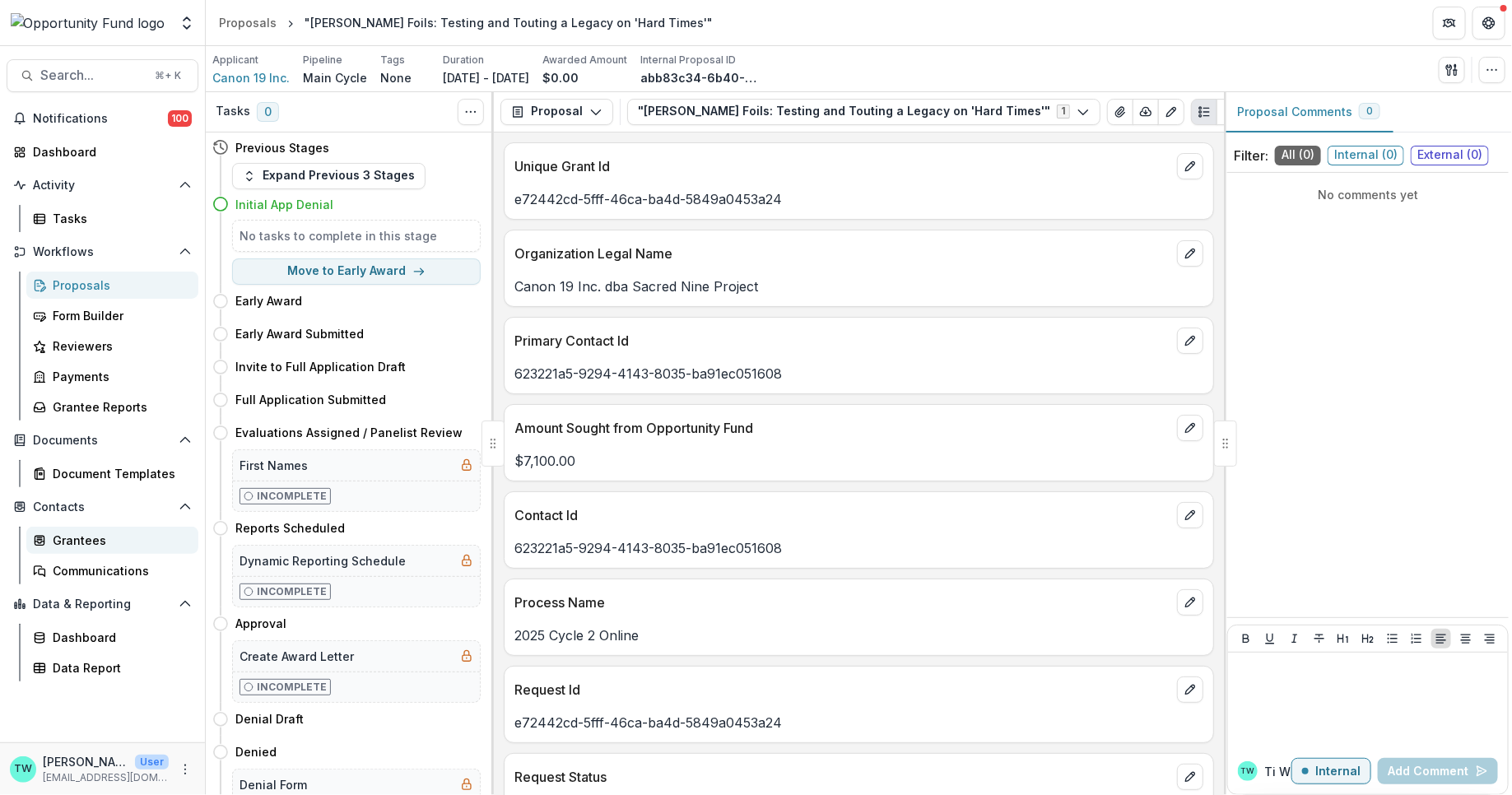
click at [67, 540] on div "Grantees" at bounding box center [118, 540] width 132 height 18
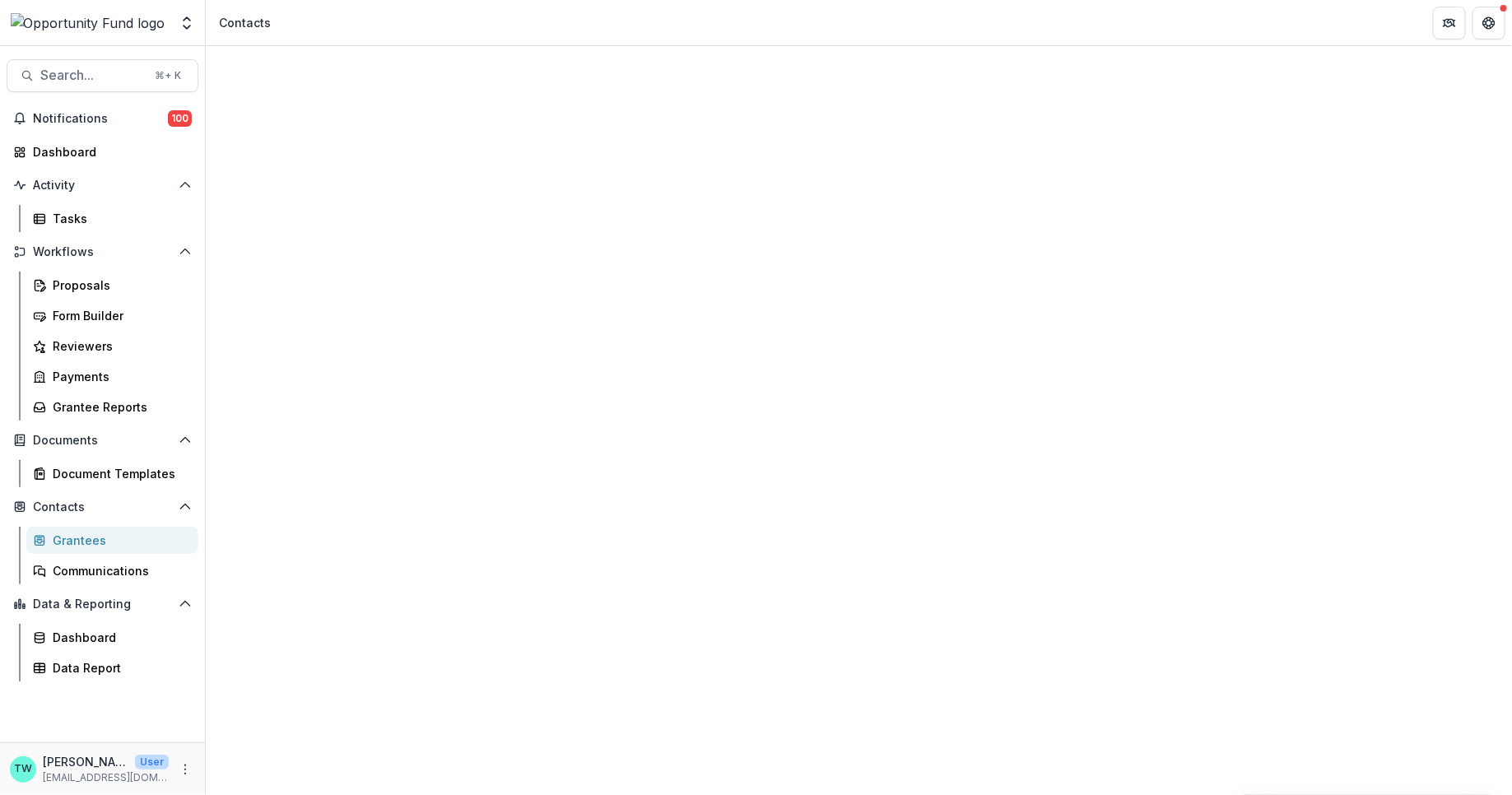
click at [345, 240] on input at bounding box center [315, 249] width 132 height 19
type input "*********"
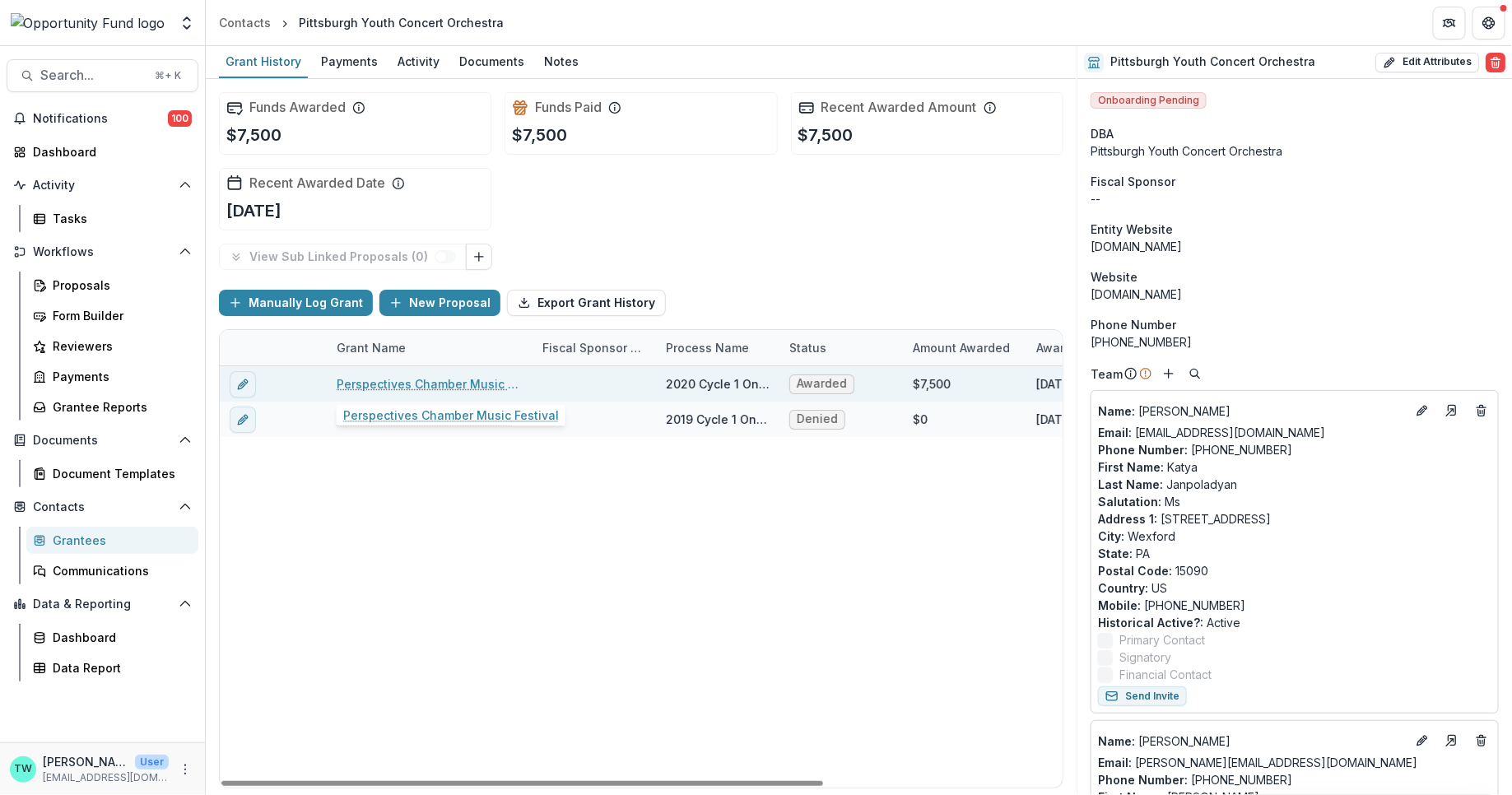
click at [421, 384] on link "Perspectives Chamber Music Festival" at bounding box center [429, 383] width 186 height 18
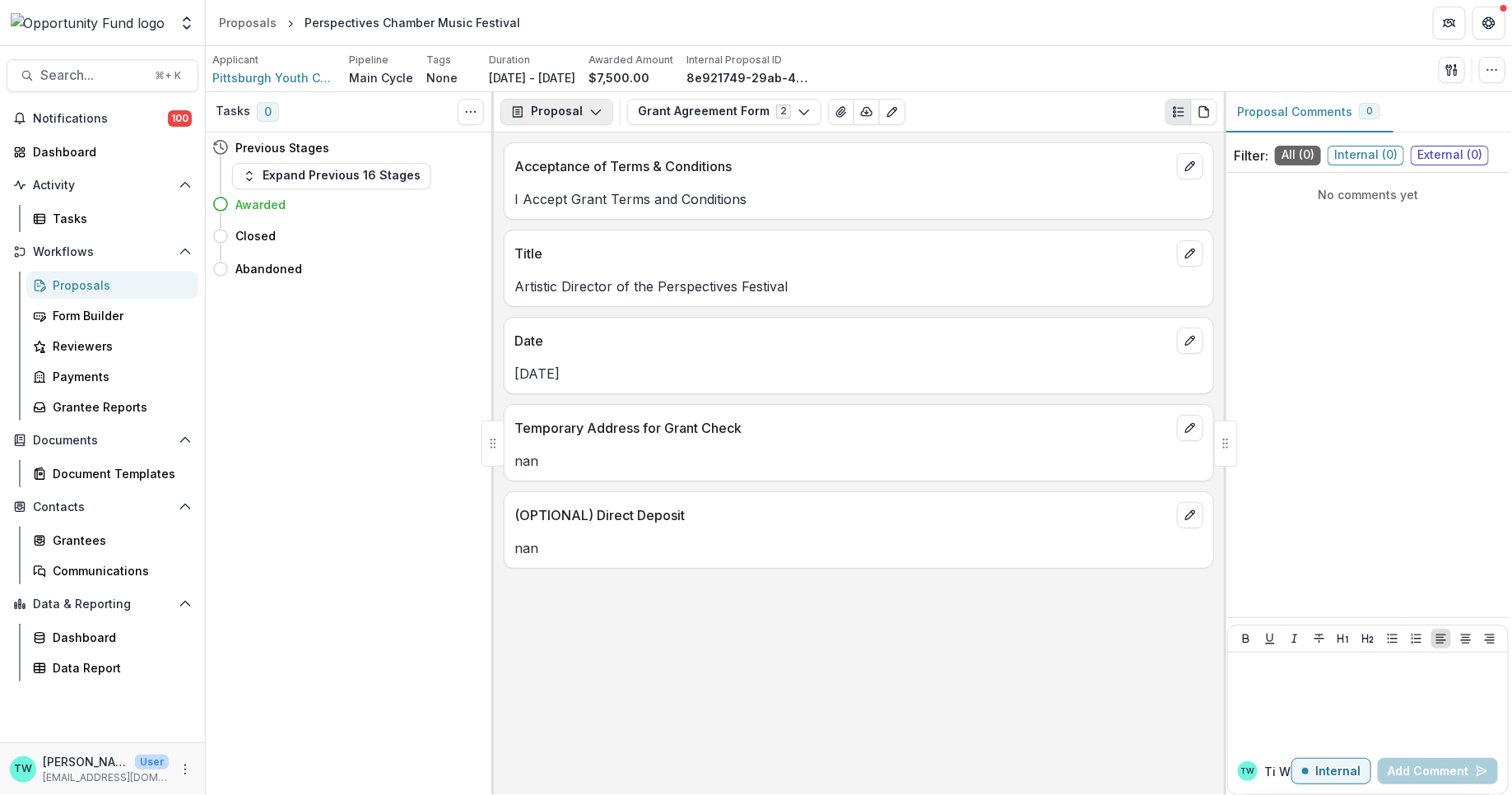
click at [593, 114] on polyline "button" at bounding box center [596, 112] width 9 height 5
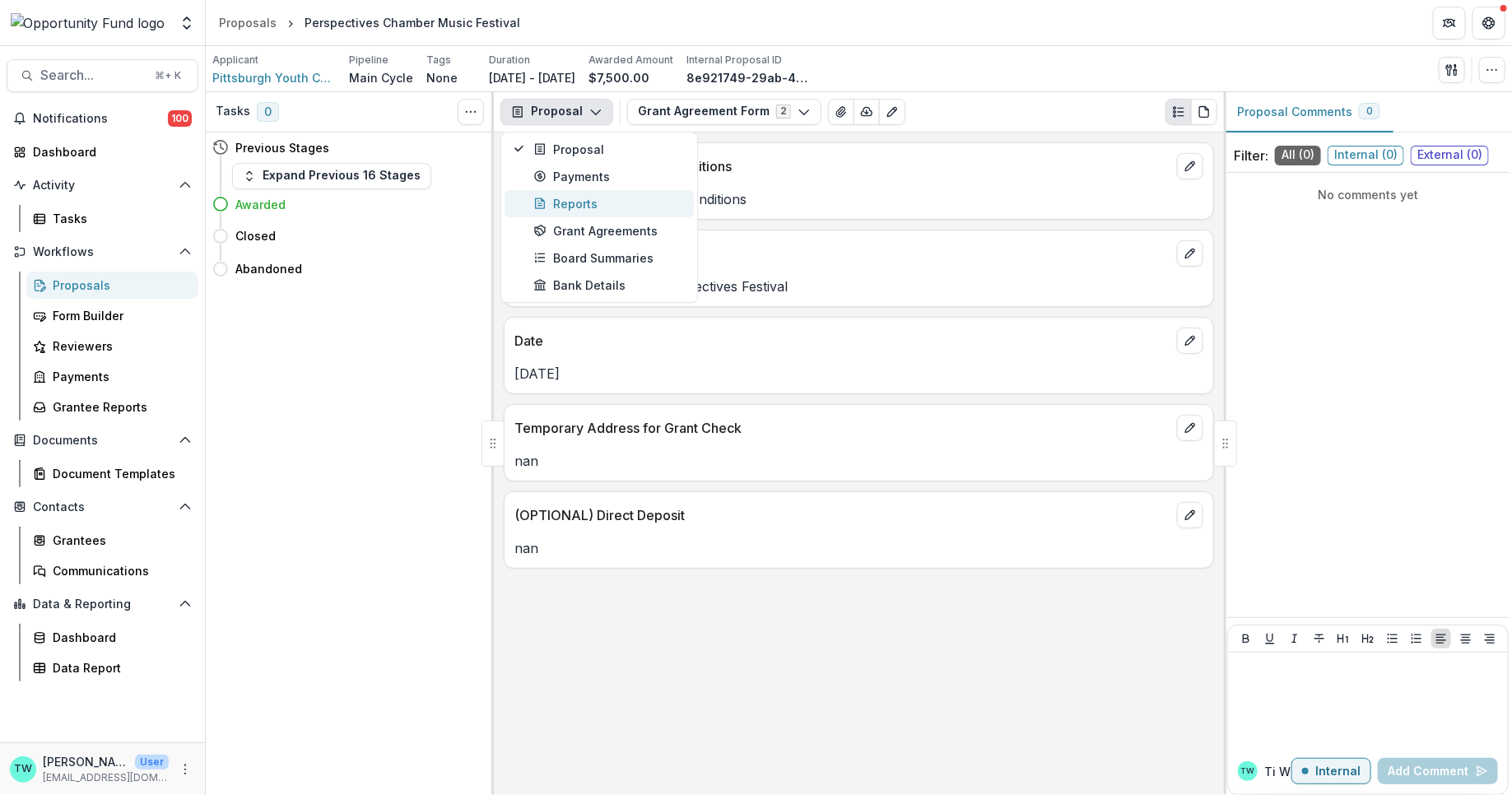
click at [582, 207] on div "Reports" at bounding box center [608, 203] width 151 height 18
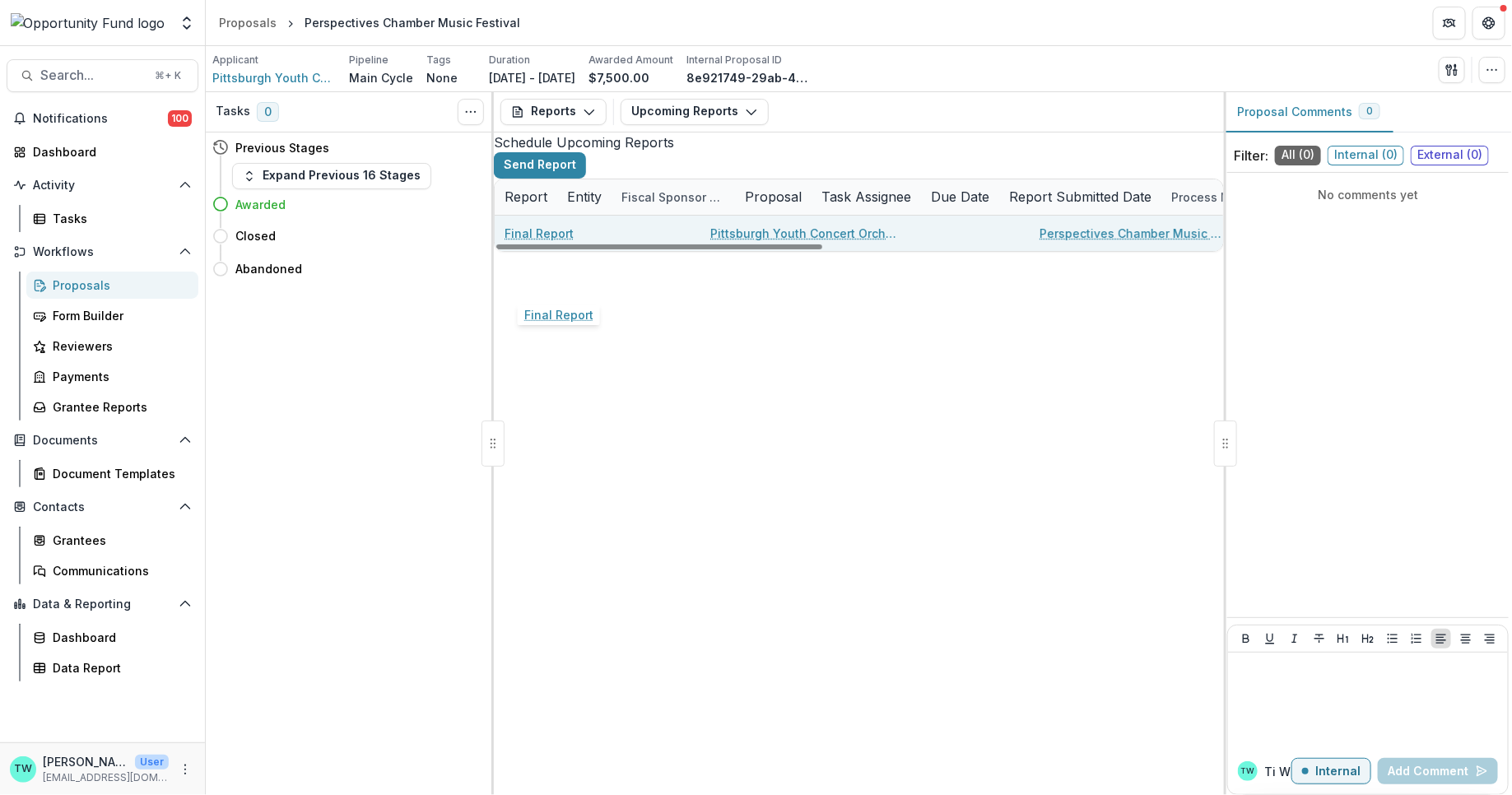
click at [554, 242] on link "Final Report" at bounding box center [538, 233] width 69 height 18
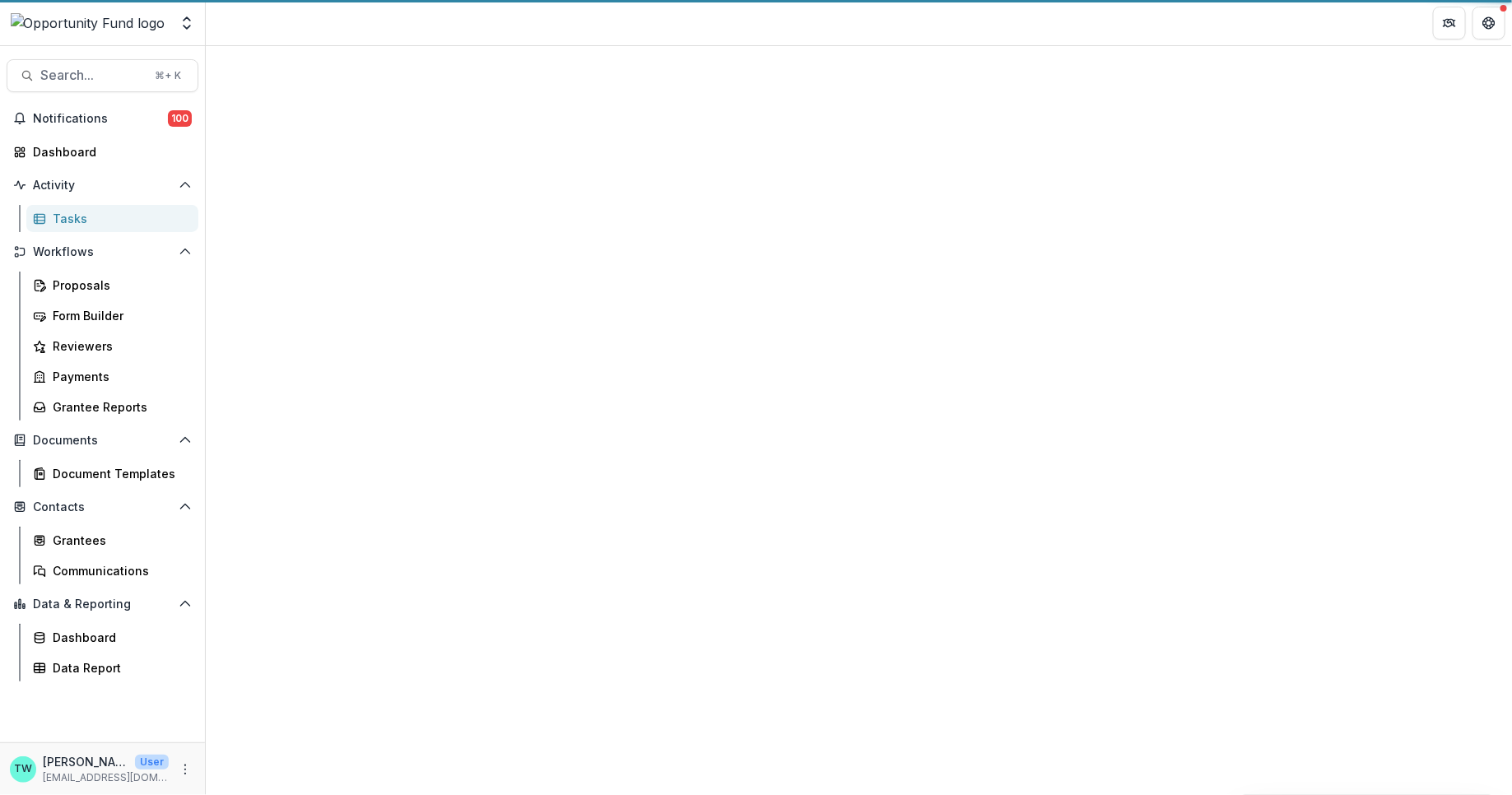
select select "********"
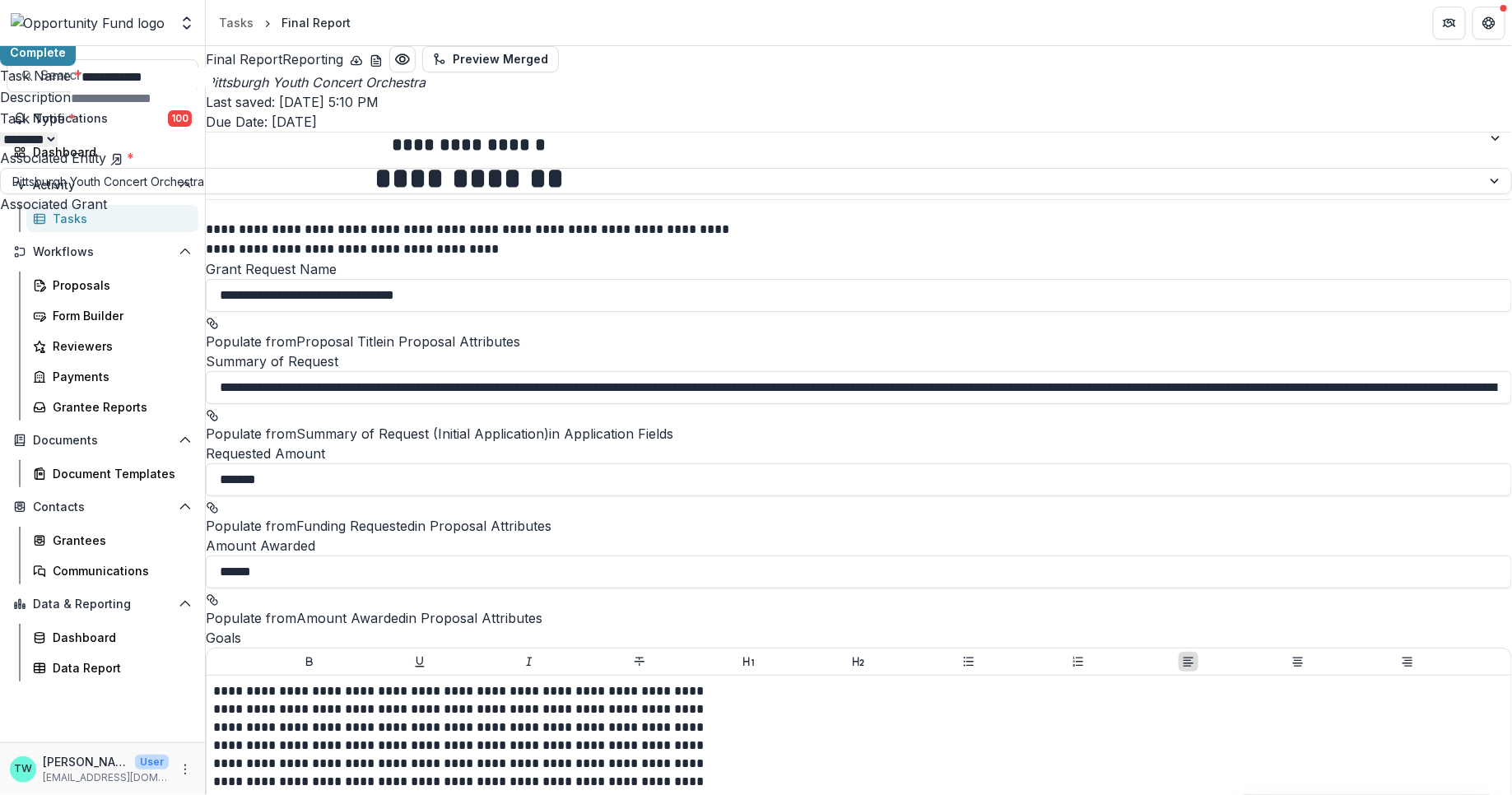
click at [937, 794] on div "**********" at bounding box center [756, 795] width 1512 height 0
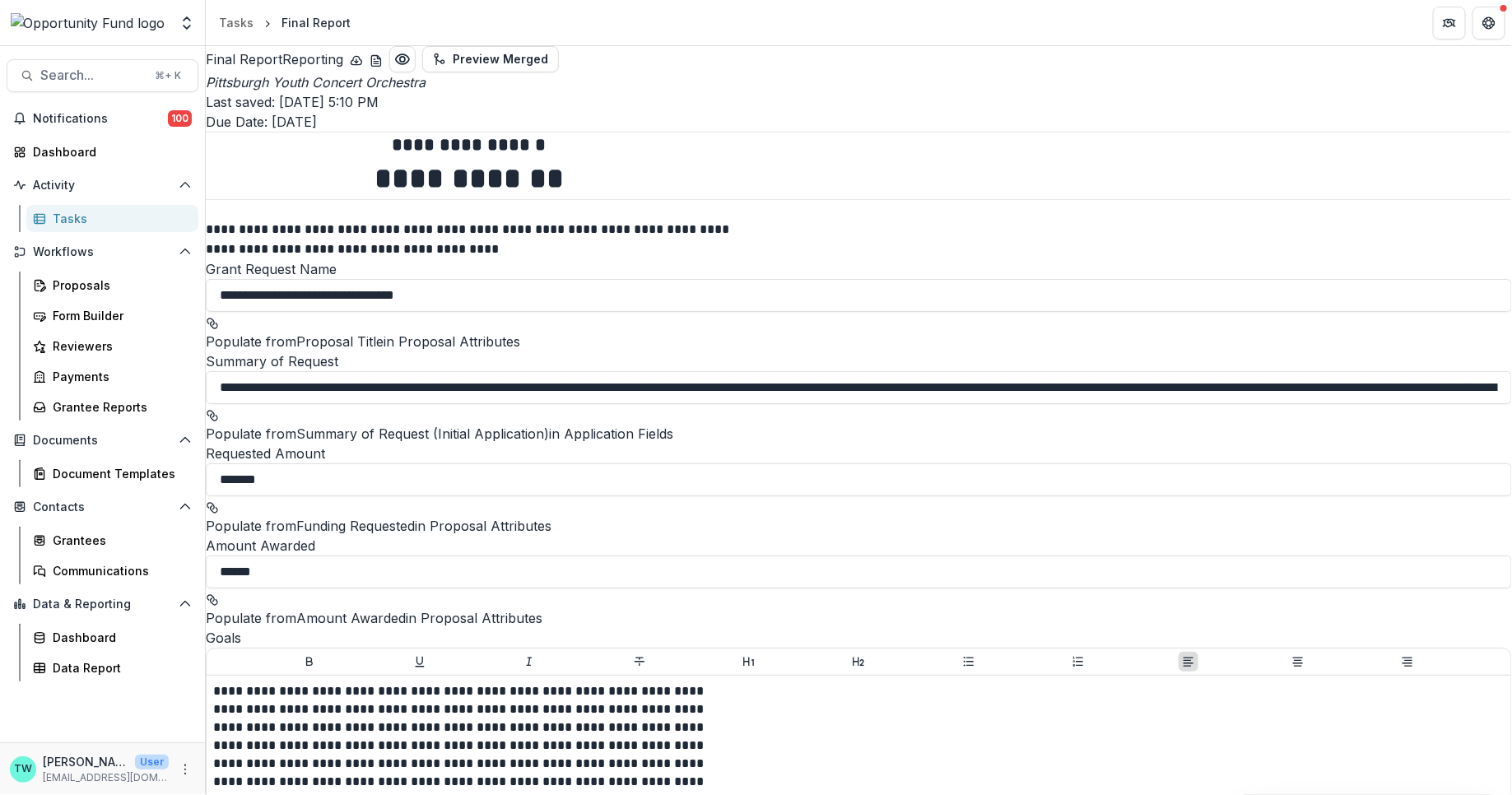
scroll to position [1313, 0]
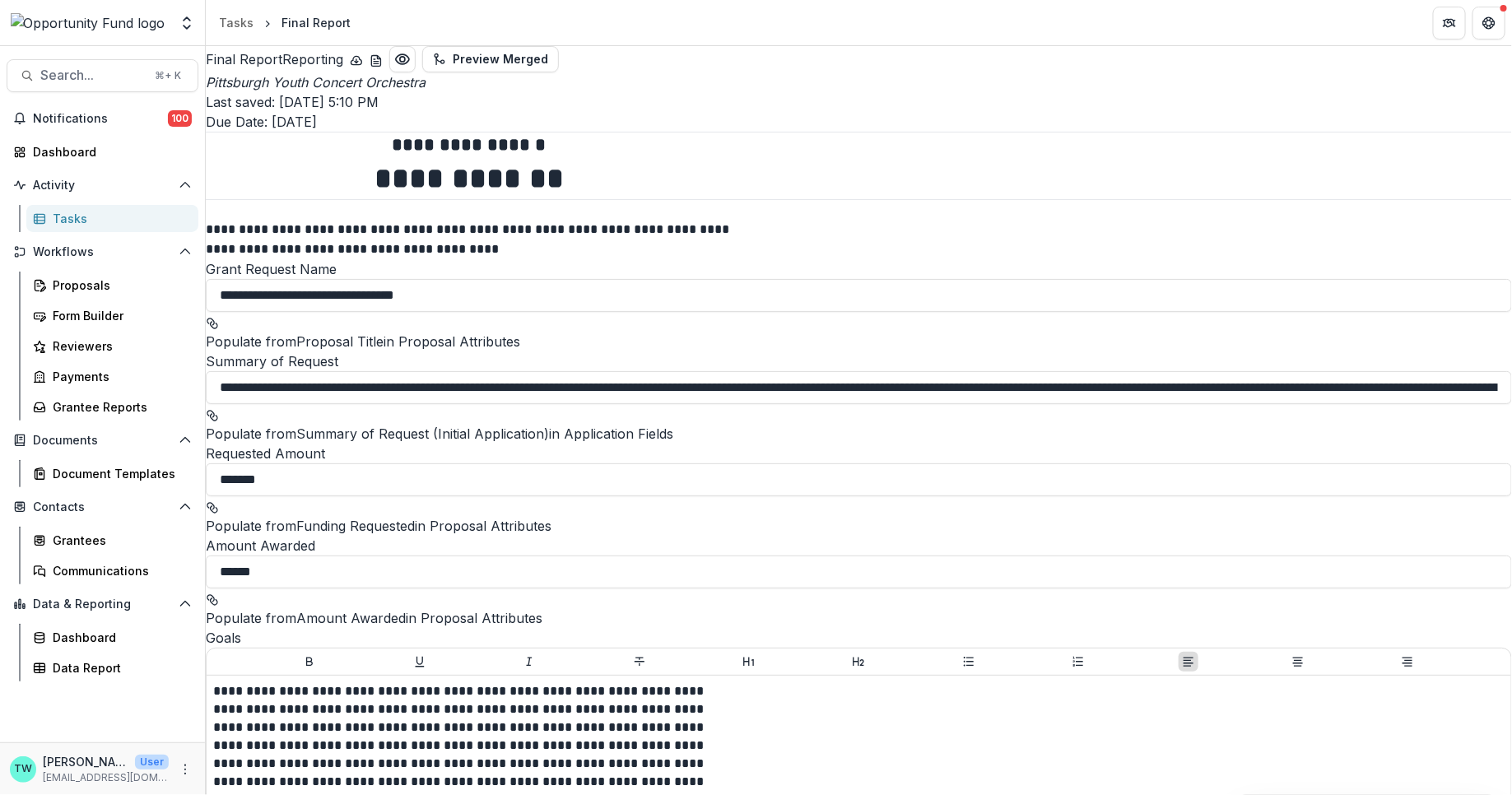
paste input "**********"
type input "**********"
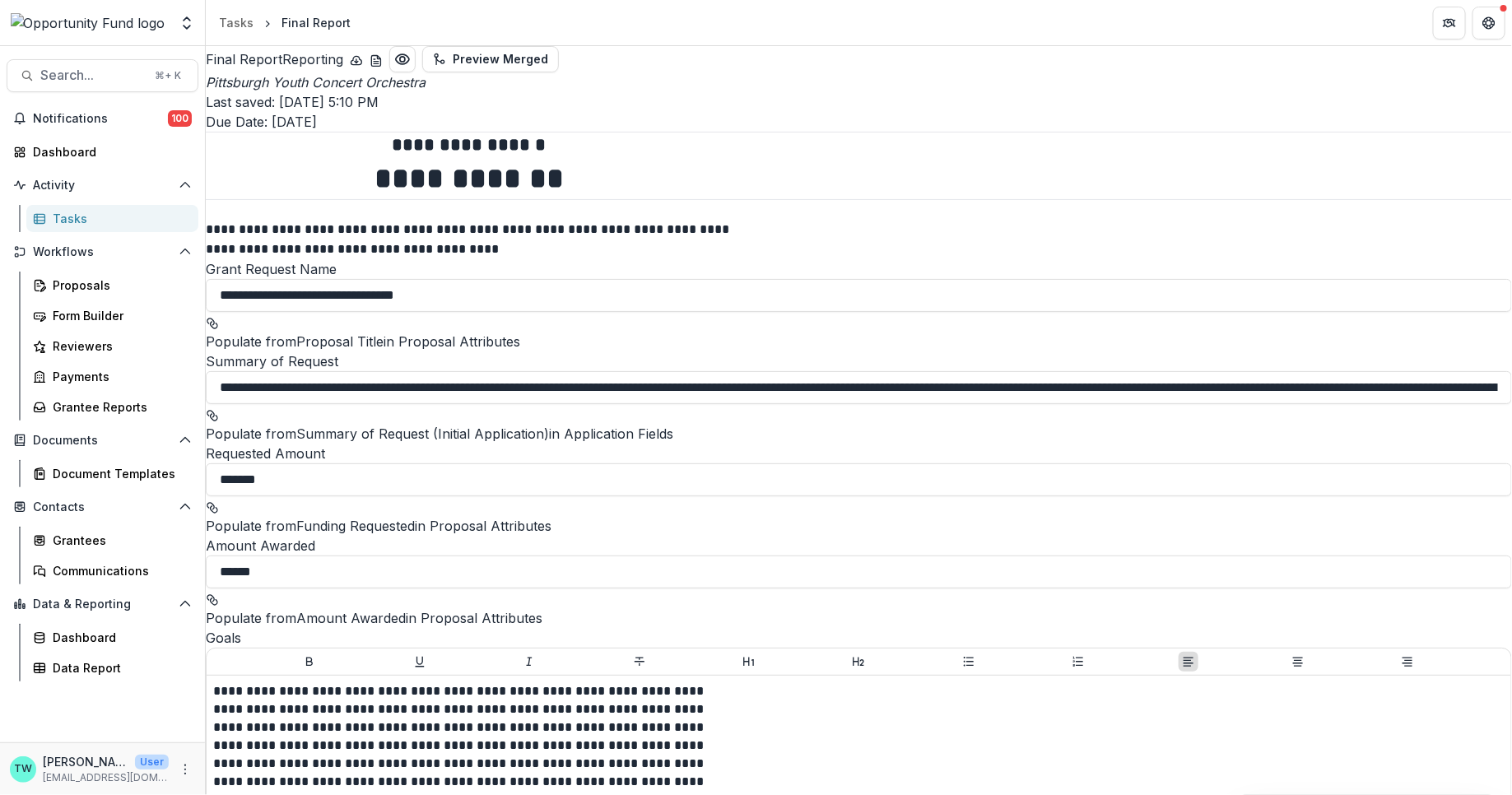
type input "**********"
drag, startPoint x: 401, startPoint y: 511, endPoint x: 348, endPoint y: 507, distance: 53.2
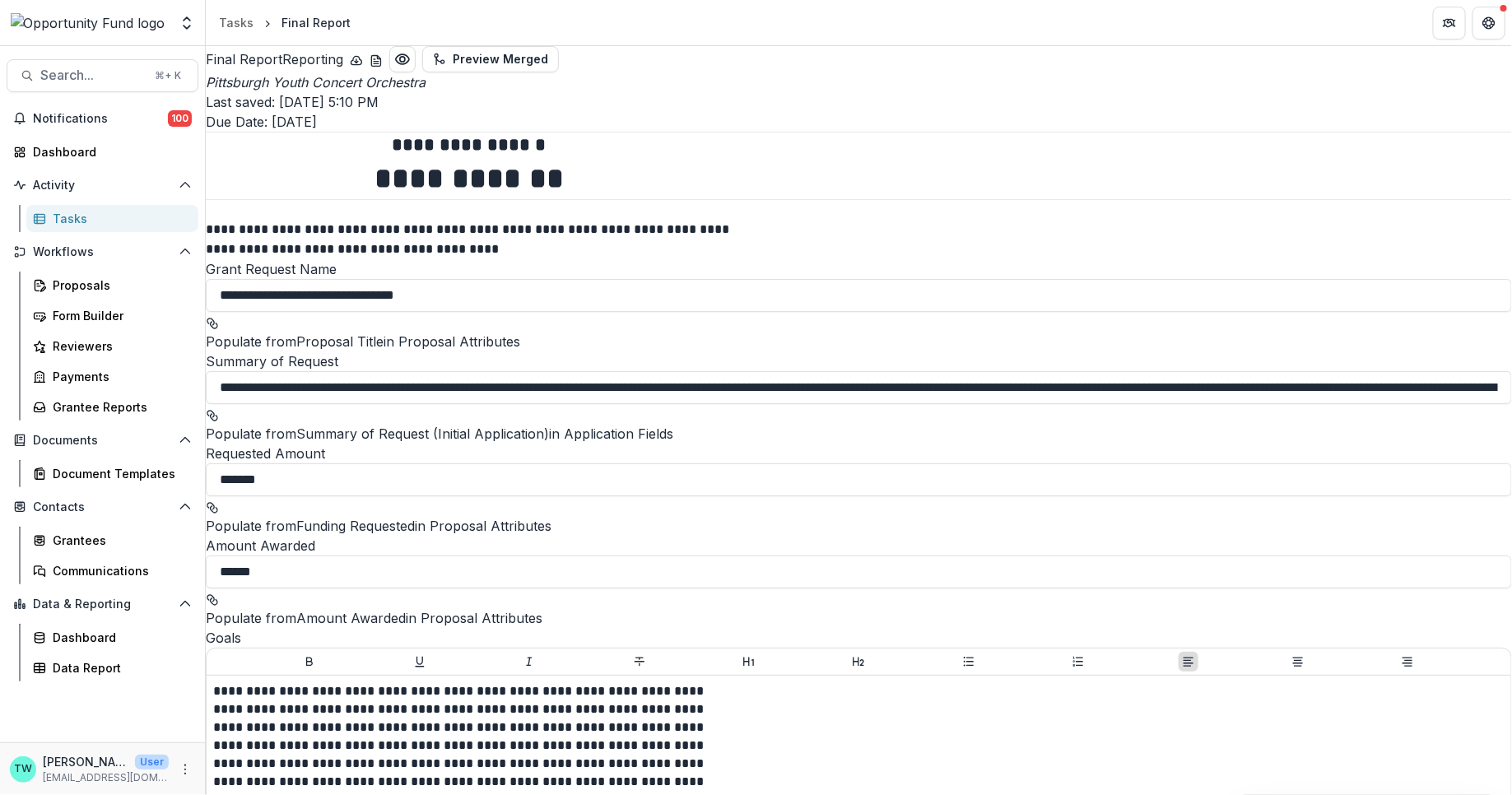
scroll to position [0, 0]
select select "********"
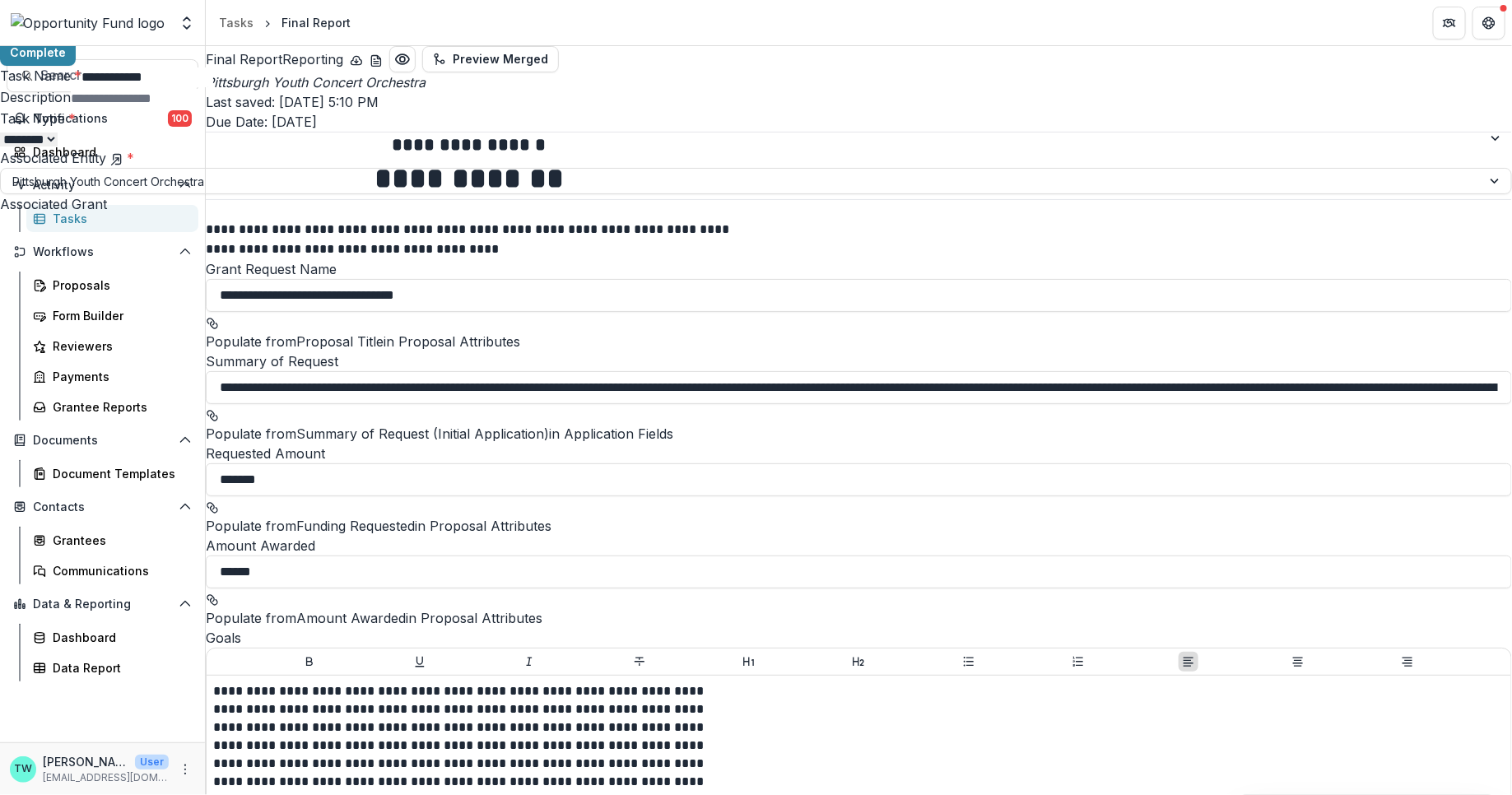
click at [76, 66] on button "Complete" at bounding box center [38, 53] width 76 height 27
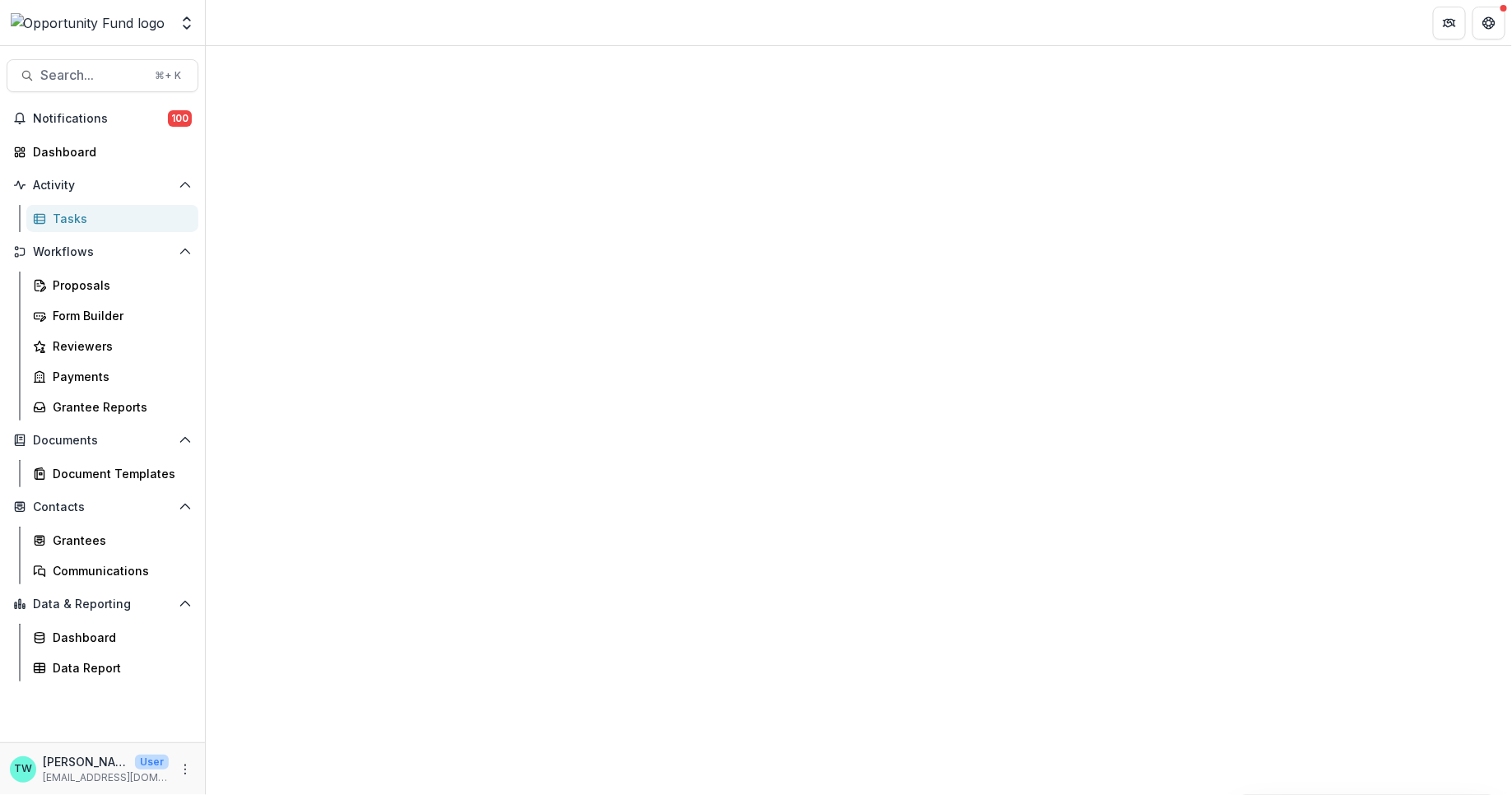
select select "********"
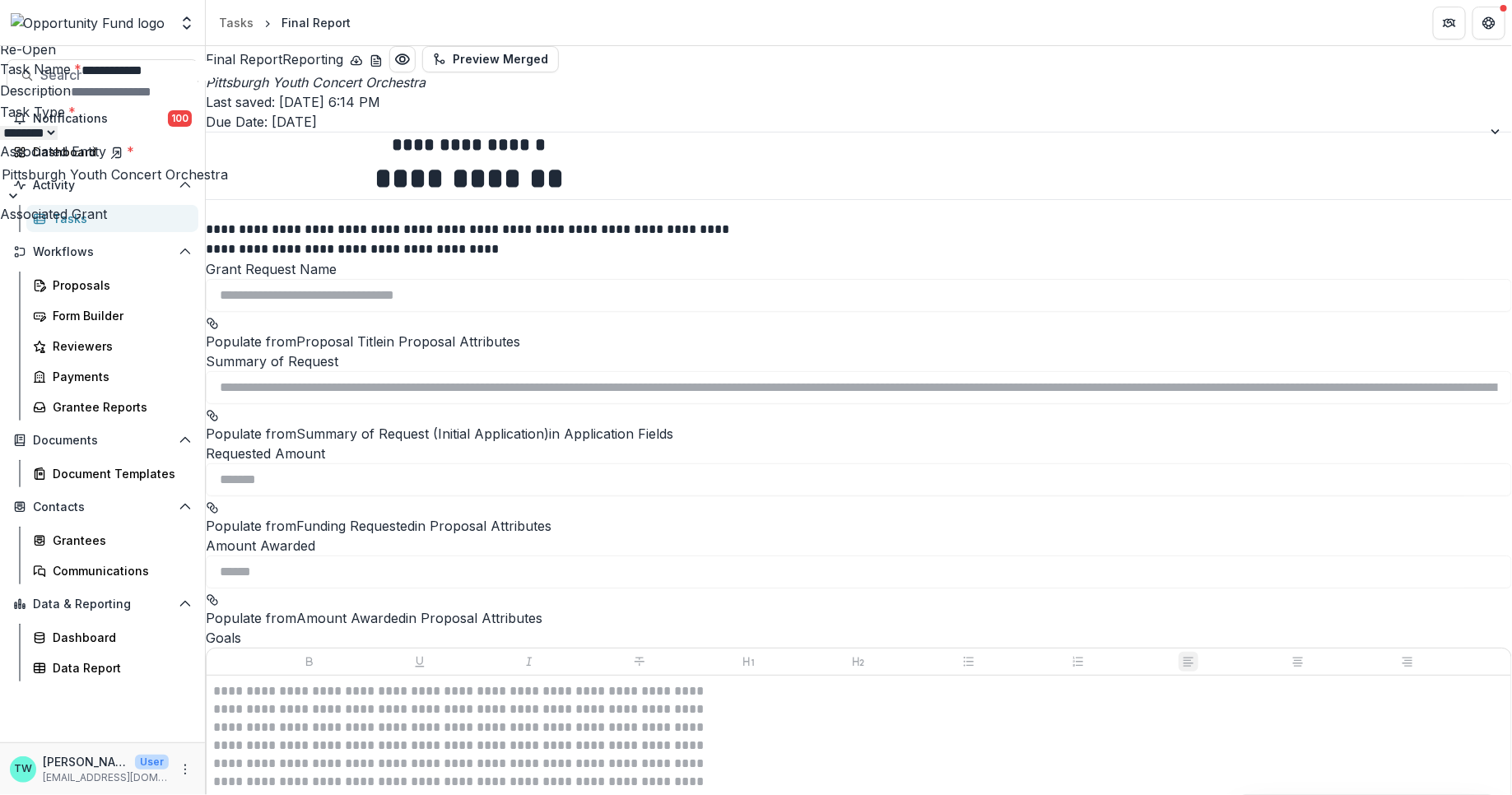
click at [1486, 23] on icon "Close" at bounding box center [1489, 19] width 10 height 10
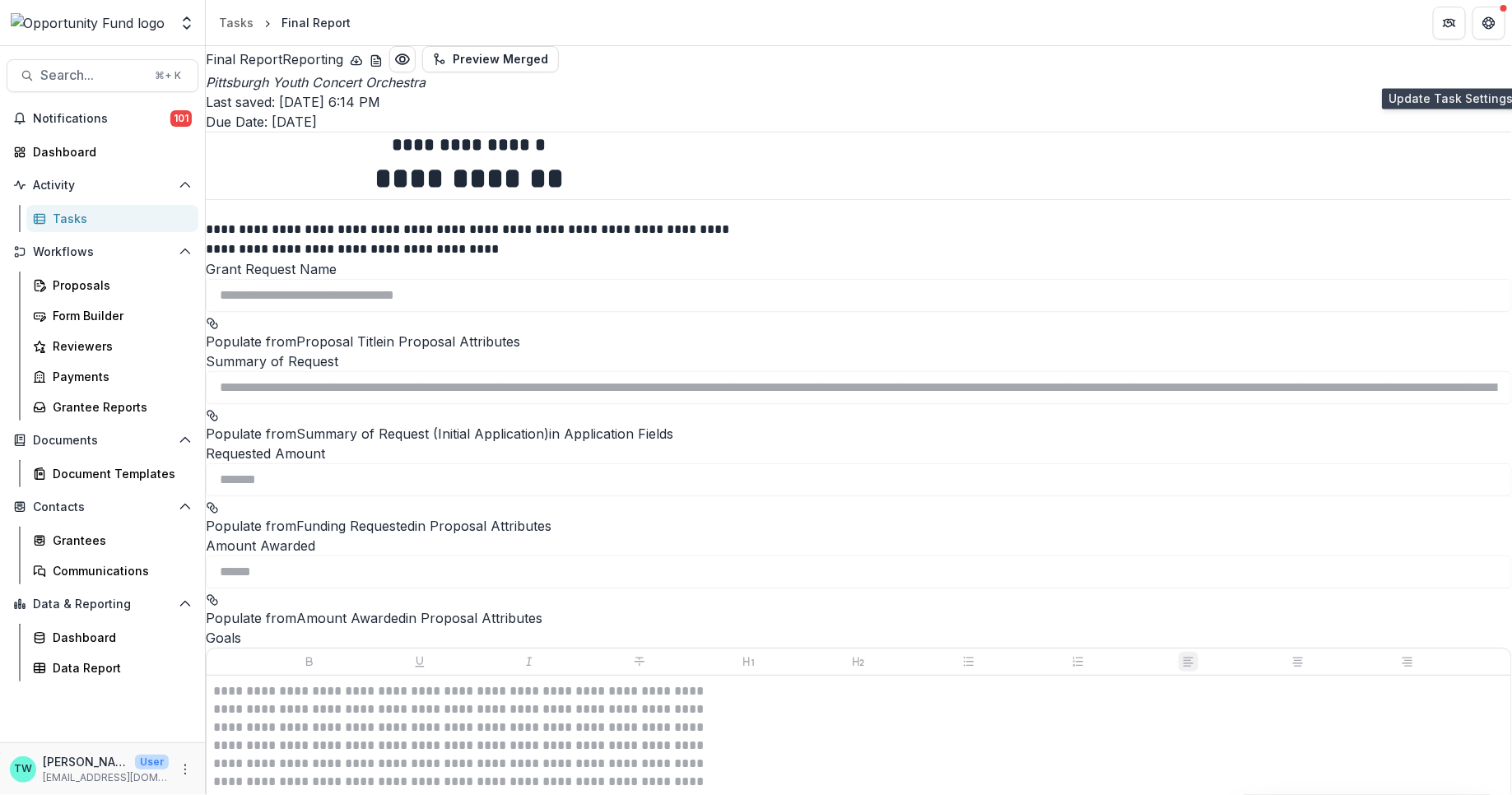
select select "********"
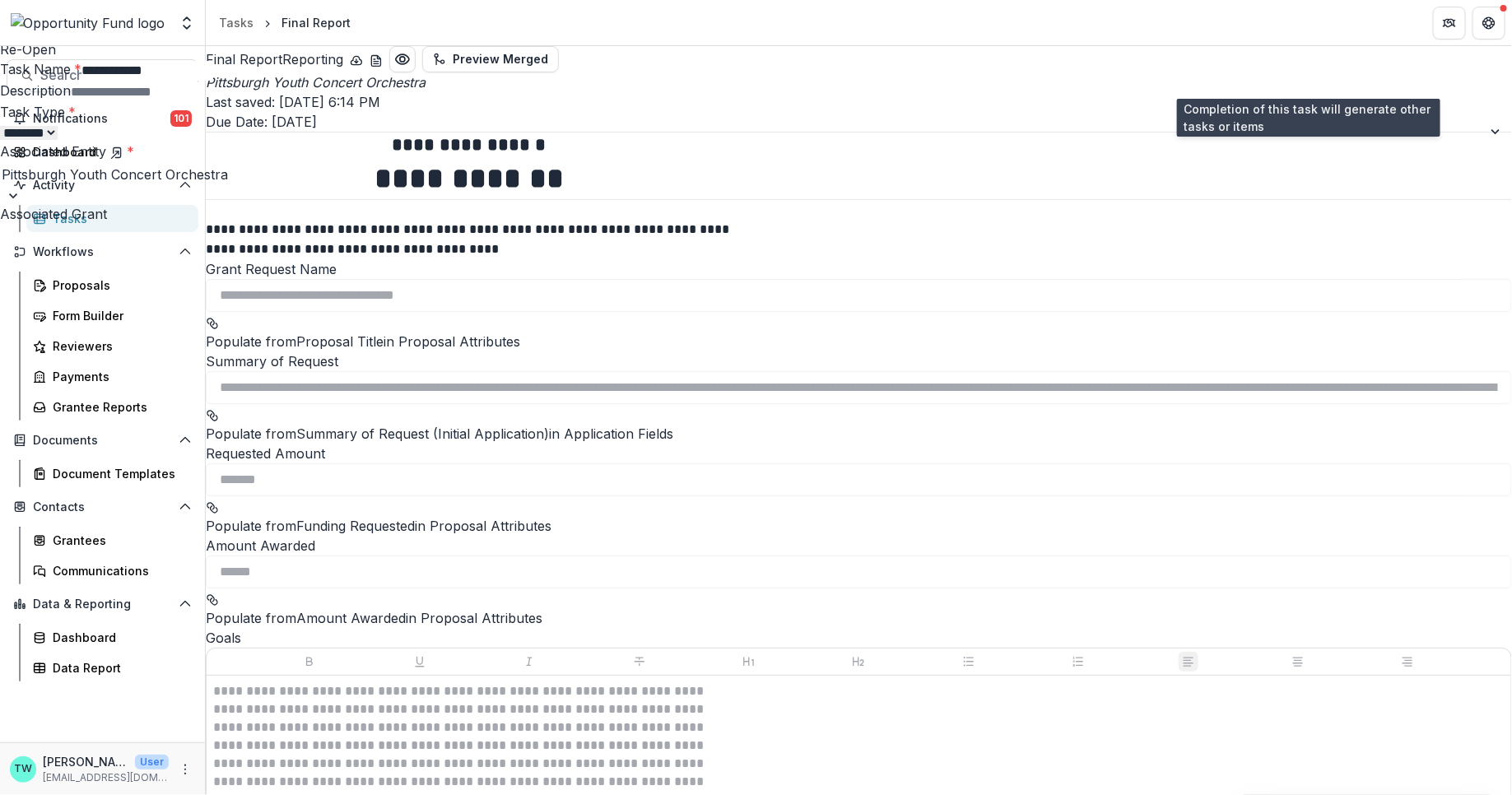
click at [79, 38] on icon "View dependent tasks" at bounding box center [73, 31] width 13 height 13
click at [1419, 114] on icon "Close" at bounding box center [1422, 113] width 8 height 8
click at [1485, 27] on button "Close" at bounding box center [1489, 19] width 27 height 27
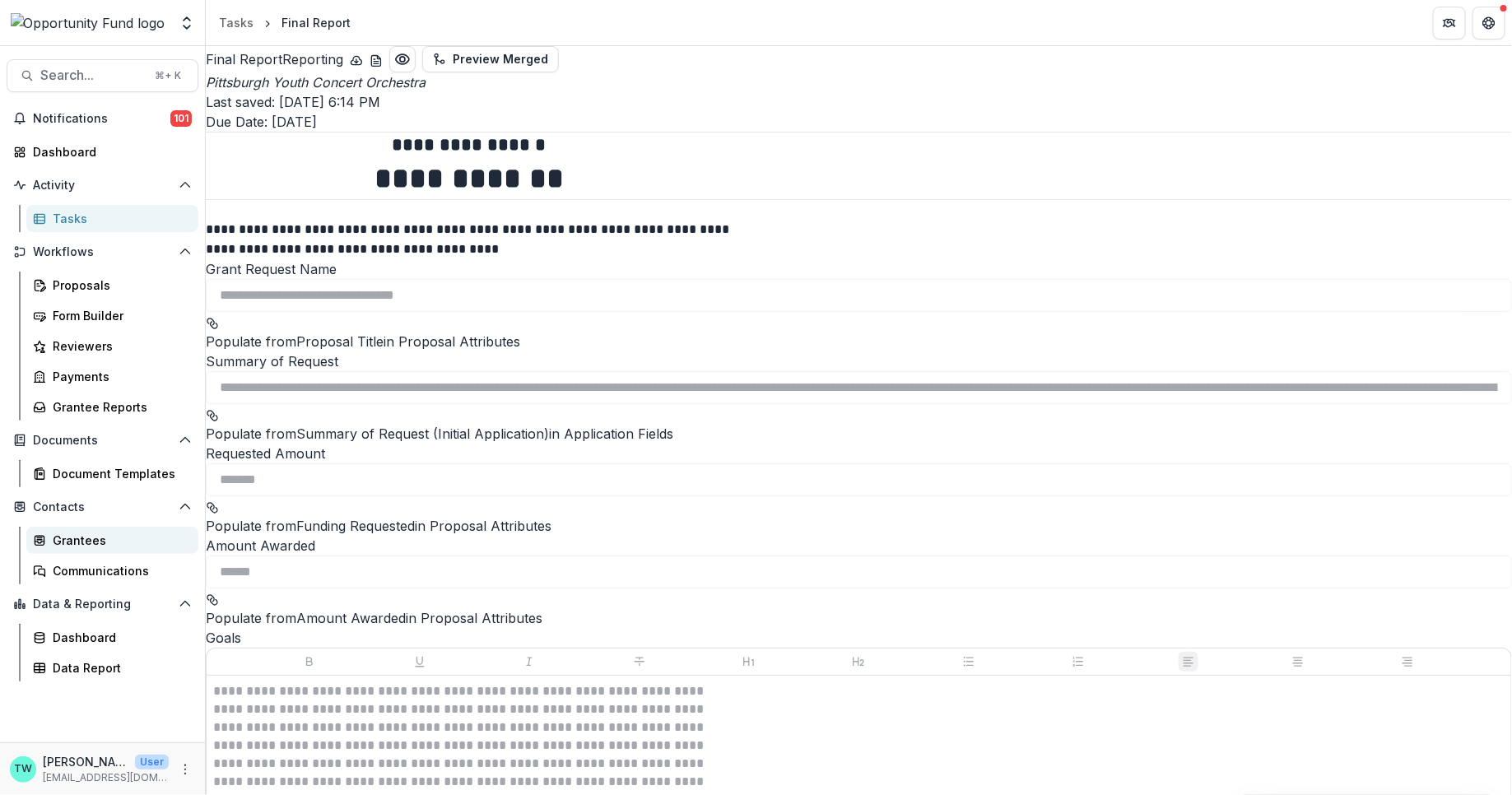
click at [79, 545] on div "Grantees" at bounding box center [118, 540] width 132 height 18
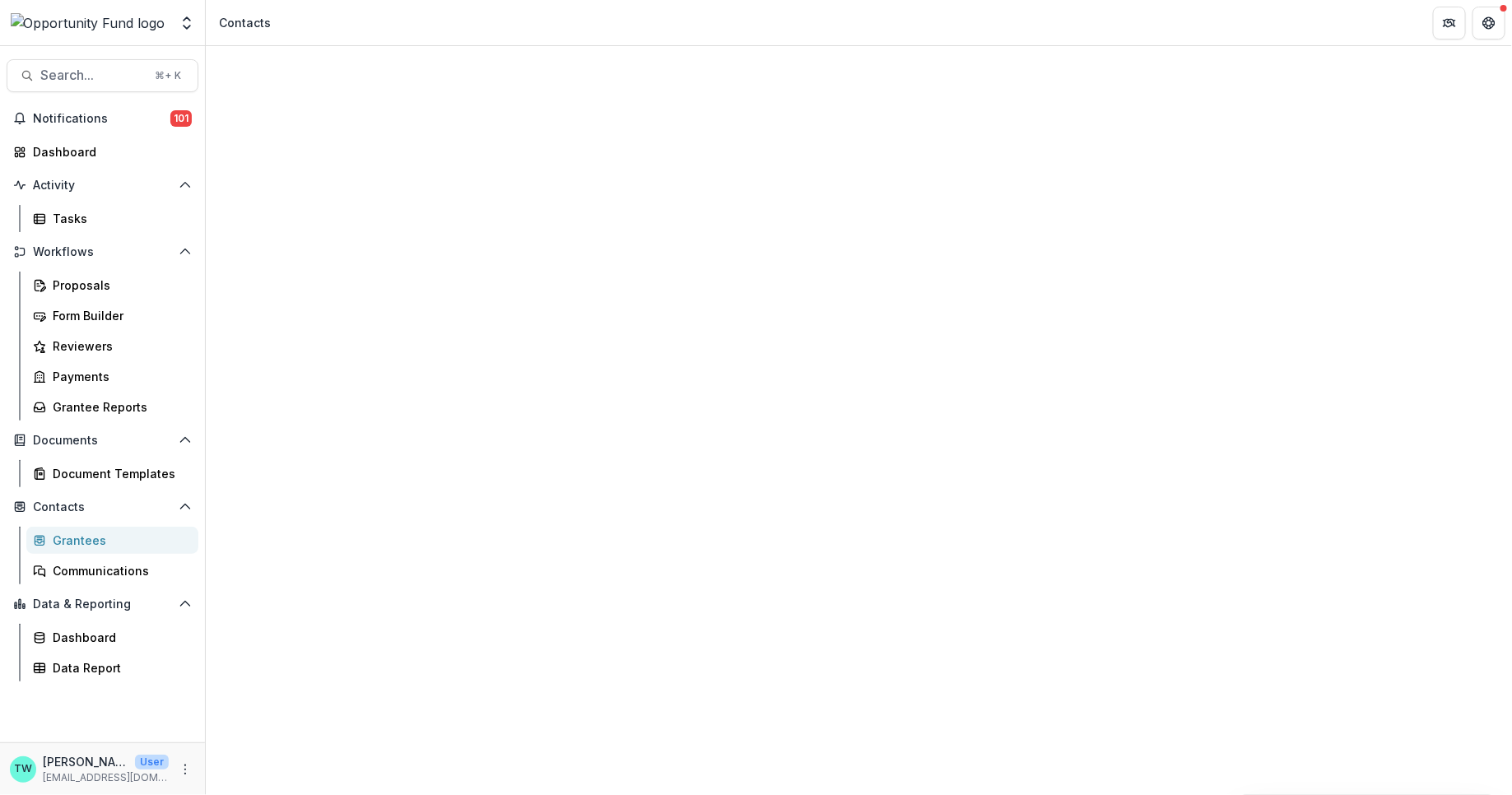
click at [372, 240] on input at bounding box center [315, 249] width 132 height 19
type input "*********"
click at [605, 87] on div "Contacts" at bounding box center [859, 709] width 1306 height 1326
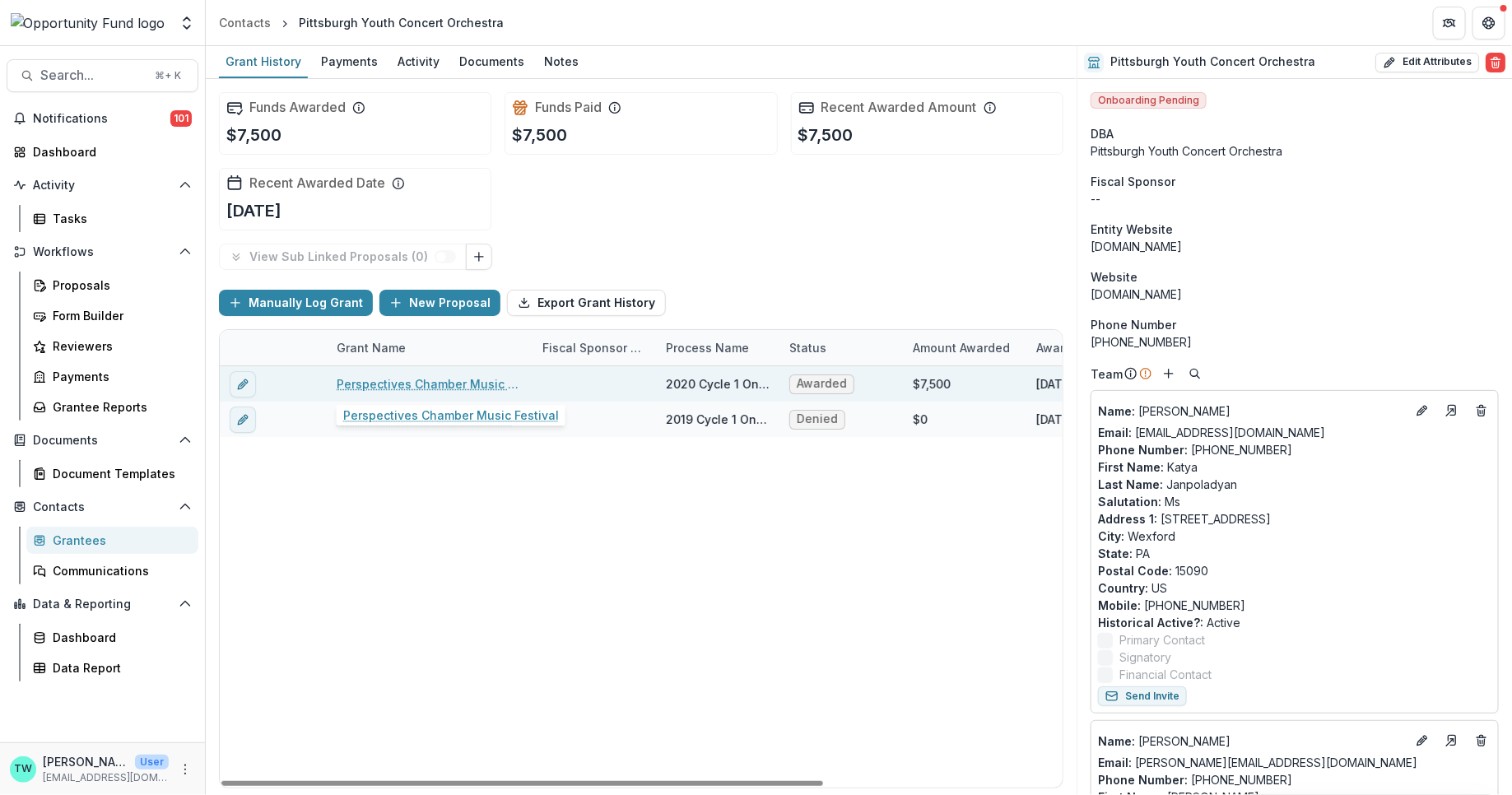
click at [403, 382] on link "Perspectives Chamber Music Festival" at bounding box center [429, 383] width 186 height 18
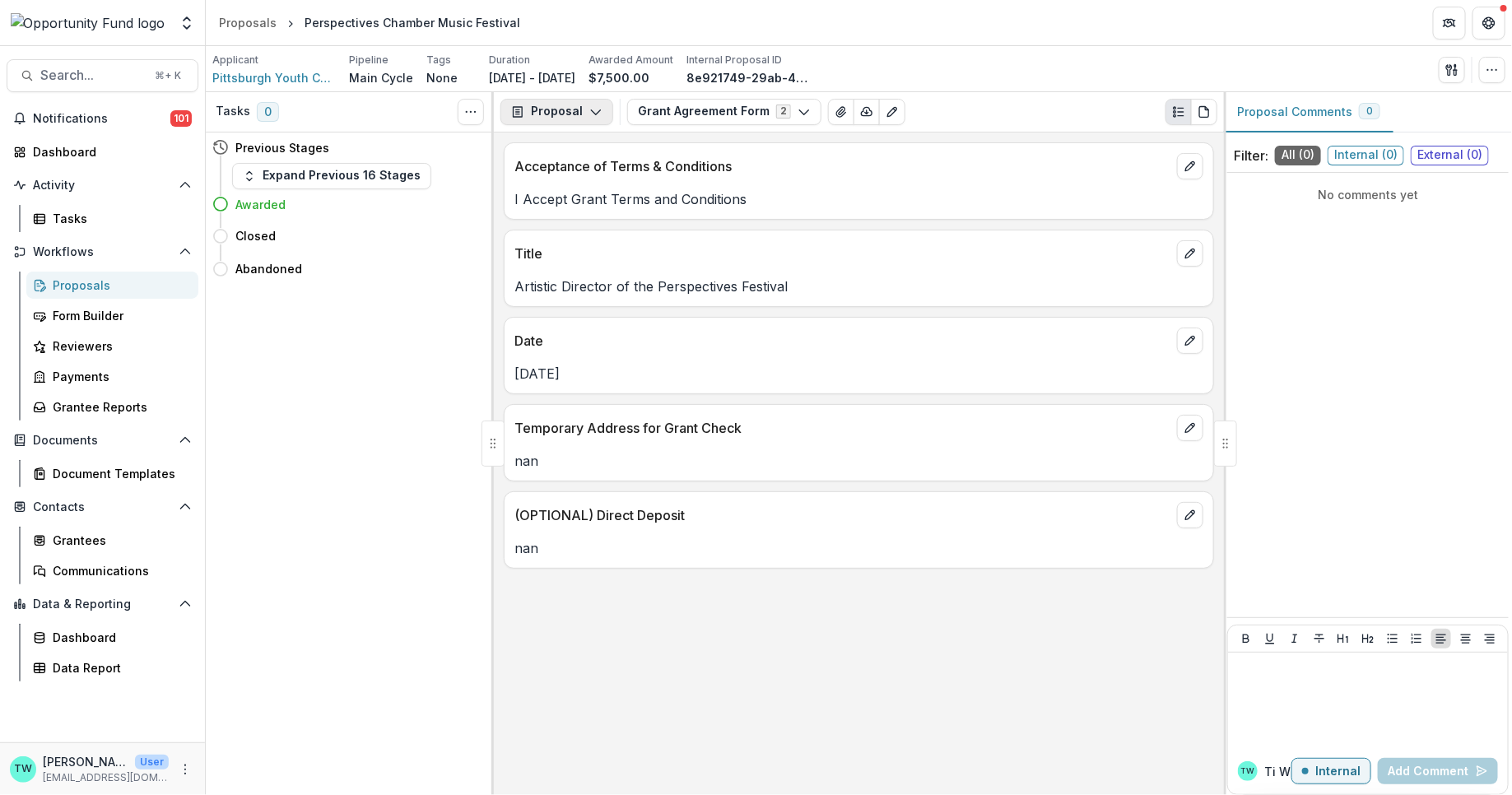
click at [571, 119] on button "Proposal" at bounding box center [557, 112] width 113 height 27
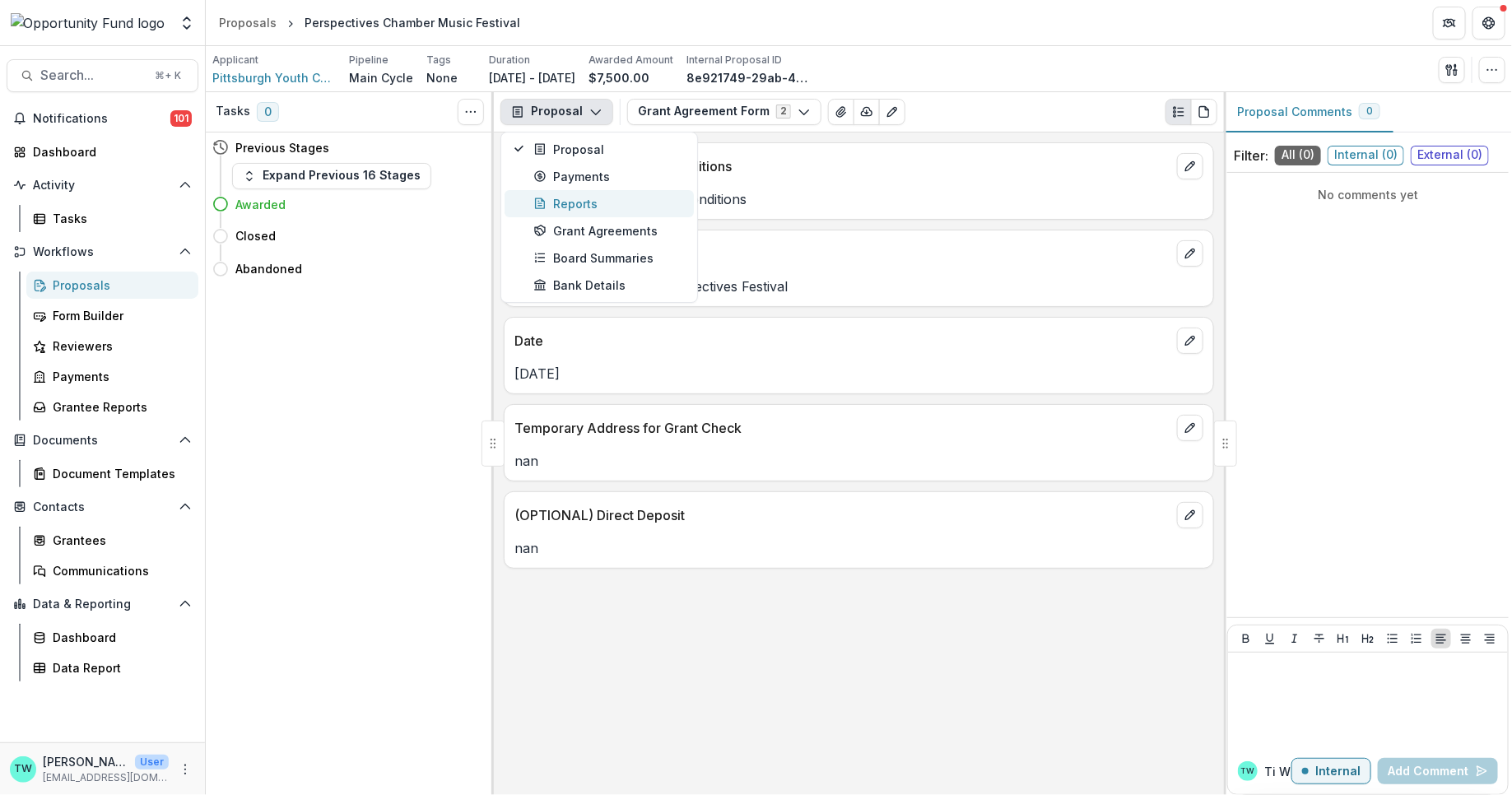
click at [567, 201] on div "Reports" at bounding box center [608, 203] width 151 height 18
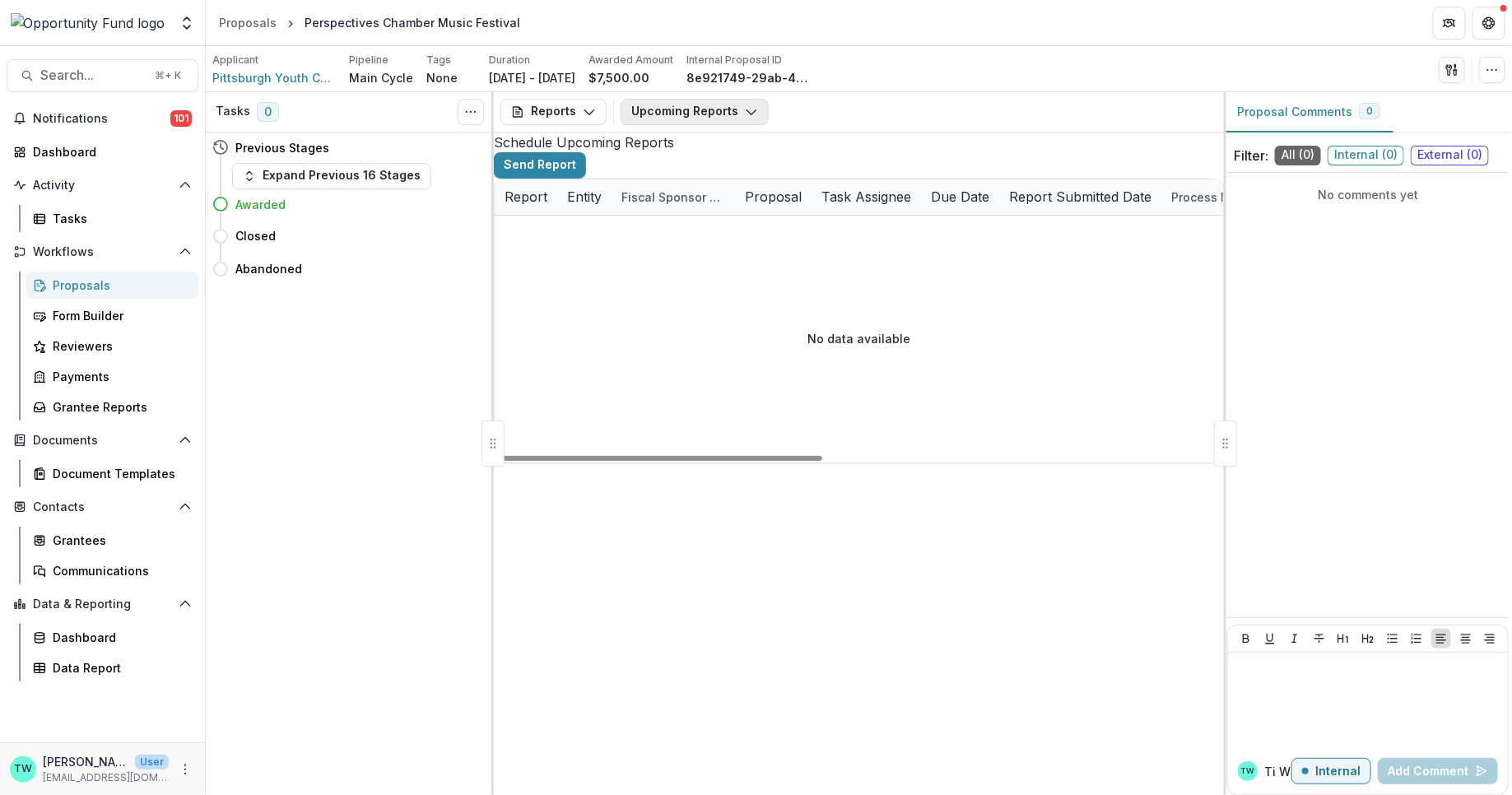
click at [745, 116] on icon "button" at bounding box center [752, 112] width 13 height 13
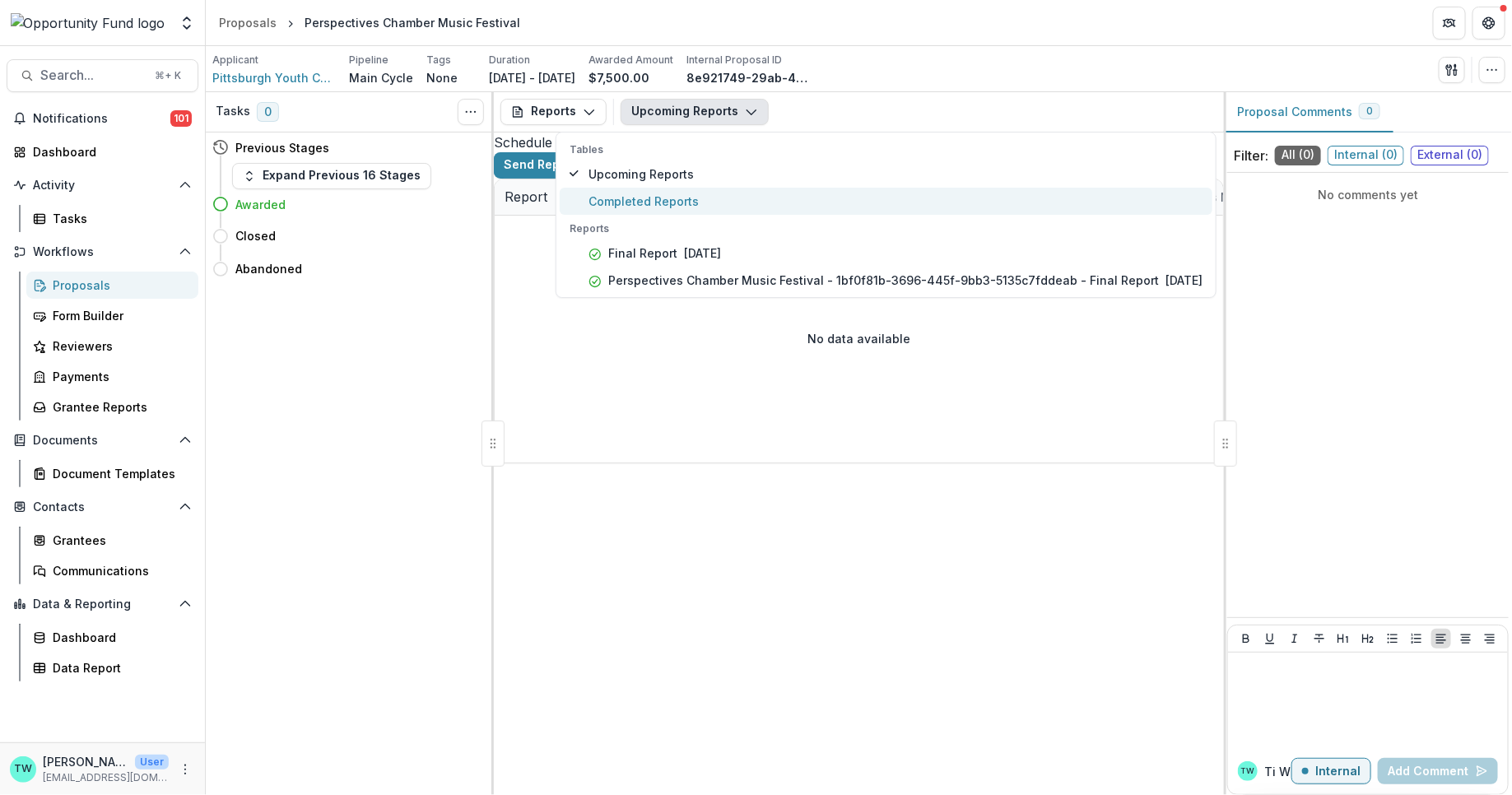
click at [719, 197] on span "Completed Reports" at bounding box center [895, 201] width 614 height 18
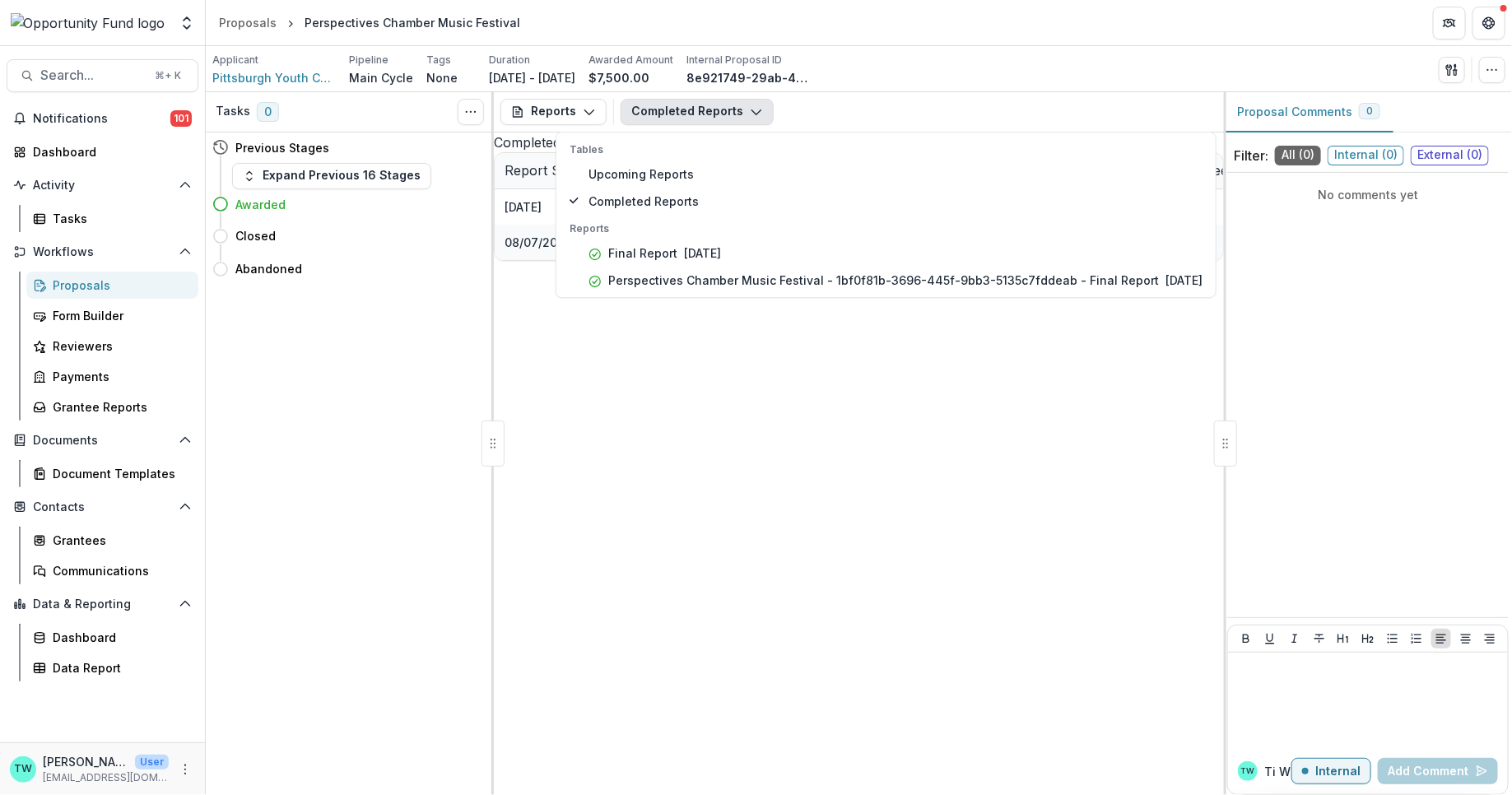
click at [900, 132] on div "Tables Upcoming Reports Completed Reports Reports Final Report [DATE] Perspecti…" at bounding box center [887, 215] width 661 height 166
click at [662, 260] on div "[DATE] Final Report Pittsburgh Youth Concert Orchestra Perspectives Chamber Mus…" at bounding box center [1194, 224] width 1399 height 71
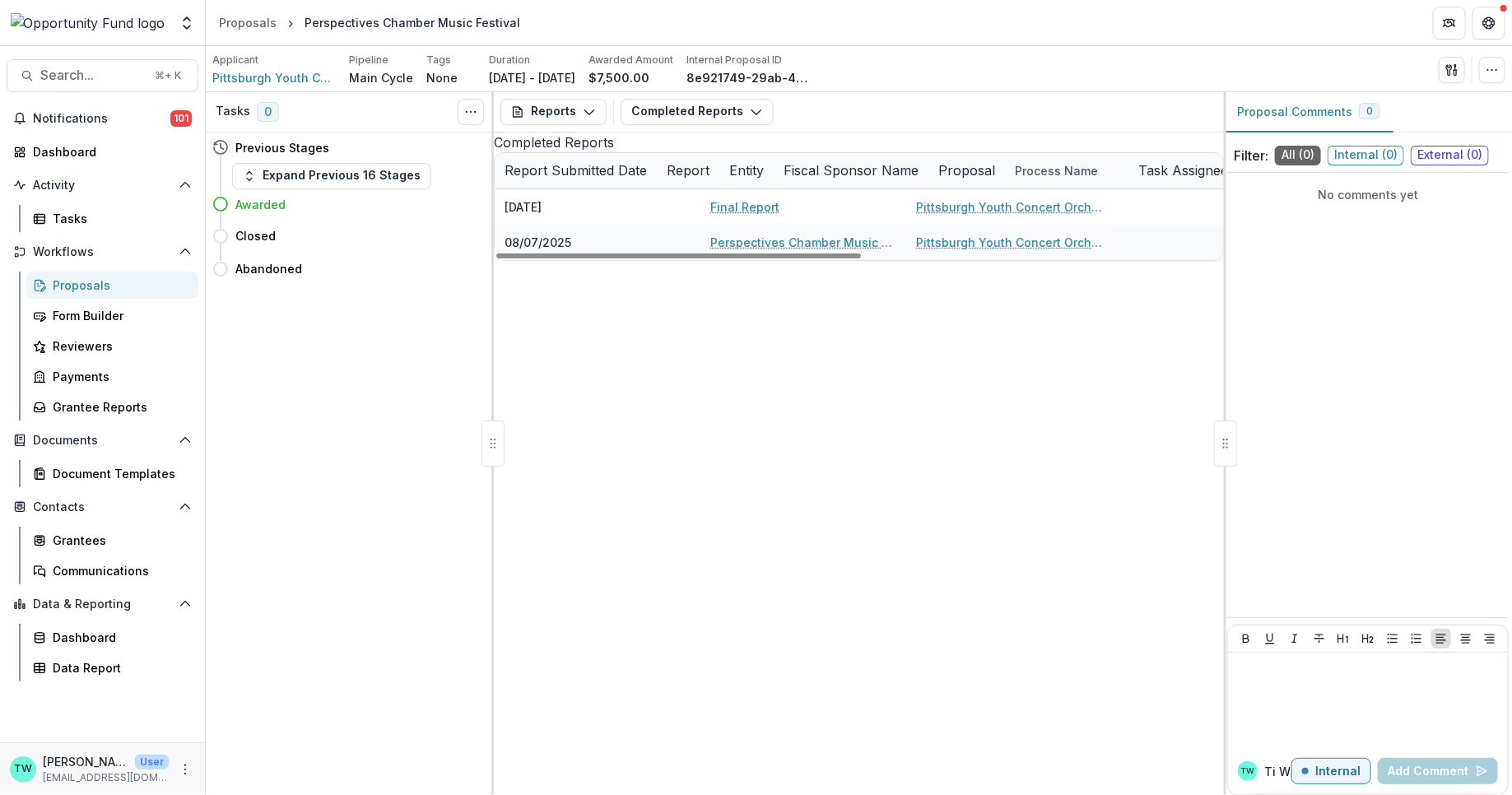
click at [671, 260] on div "[DATE] Final Report Pittsburgh Youth Concert Orchestra Perspectives Chamber Mus…" at bounding box center [1194, 224] width 1399 height 71
